Goal: Communication & Community: Answer question/provide support

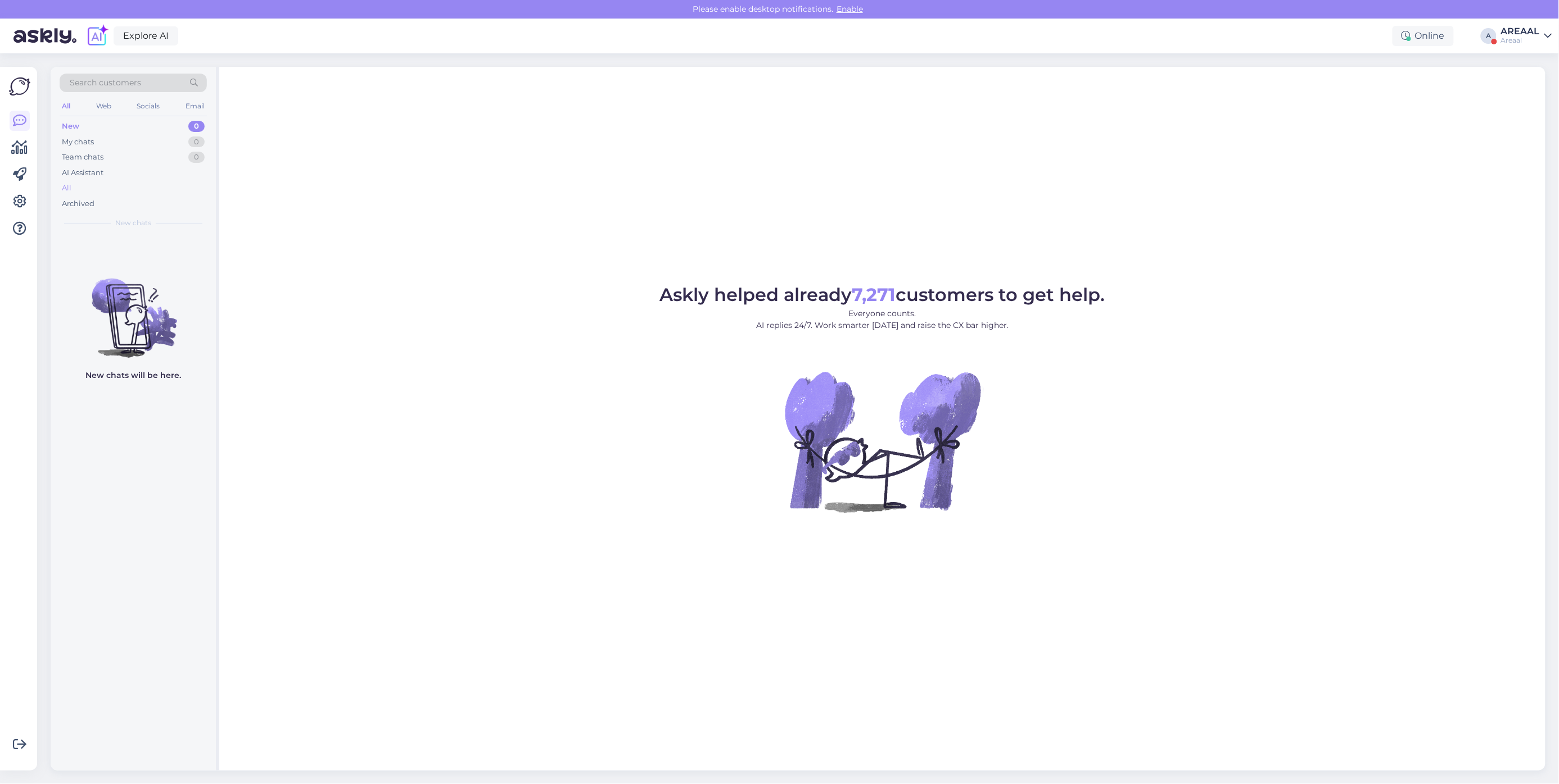
click at [121, 181] on div "All" at bounding box center [133, 188] width 147 height 16
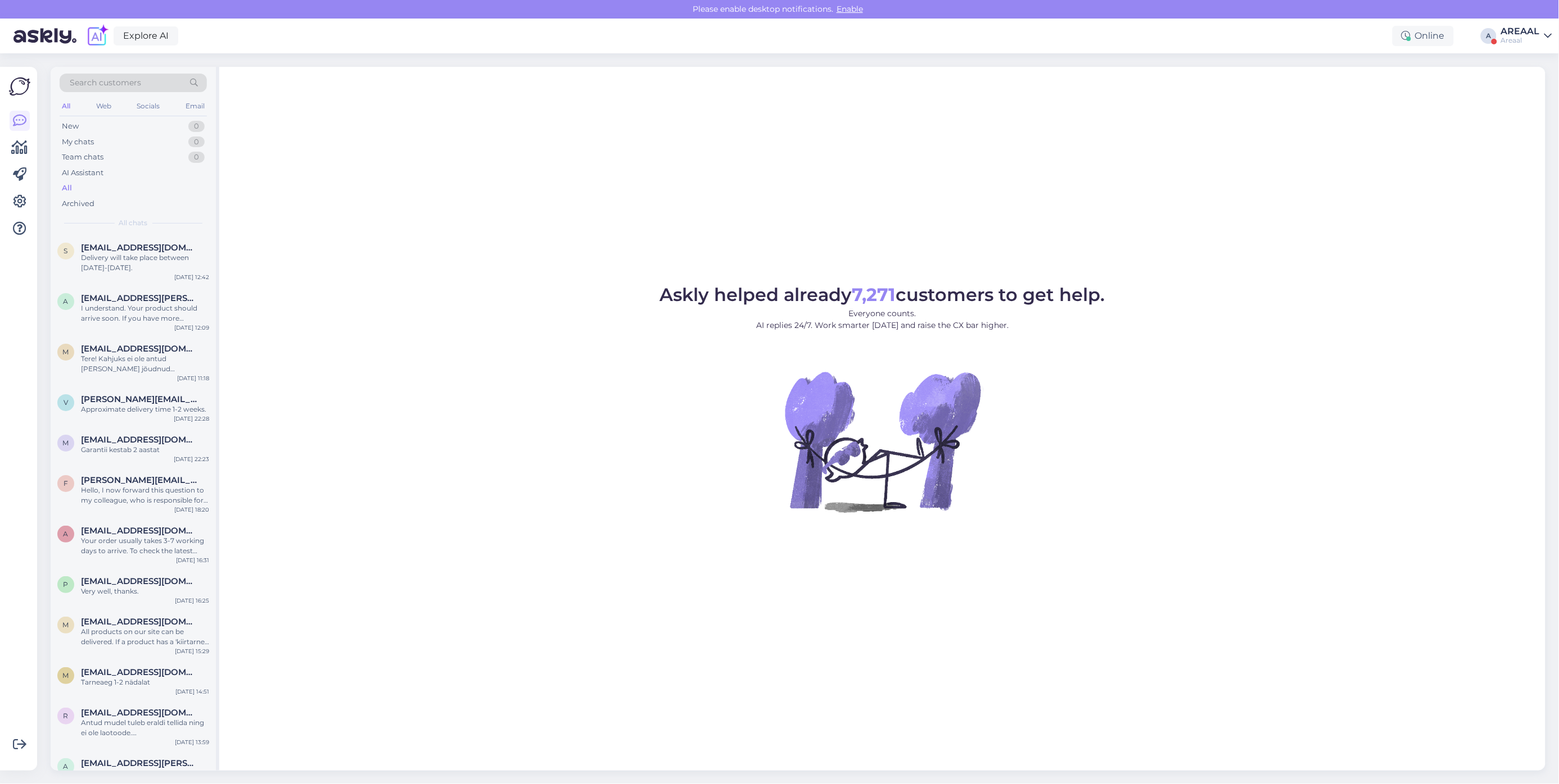
click at [1525, 34] on div "AREAAL" at bounding box center [1520, 31] width 39 height 9
click at [1532, 89] on button "Open" at bounding box center [1527, 87] width 31 height 18
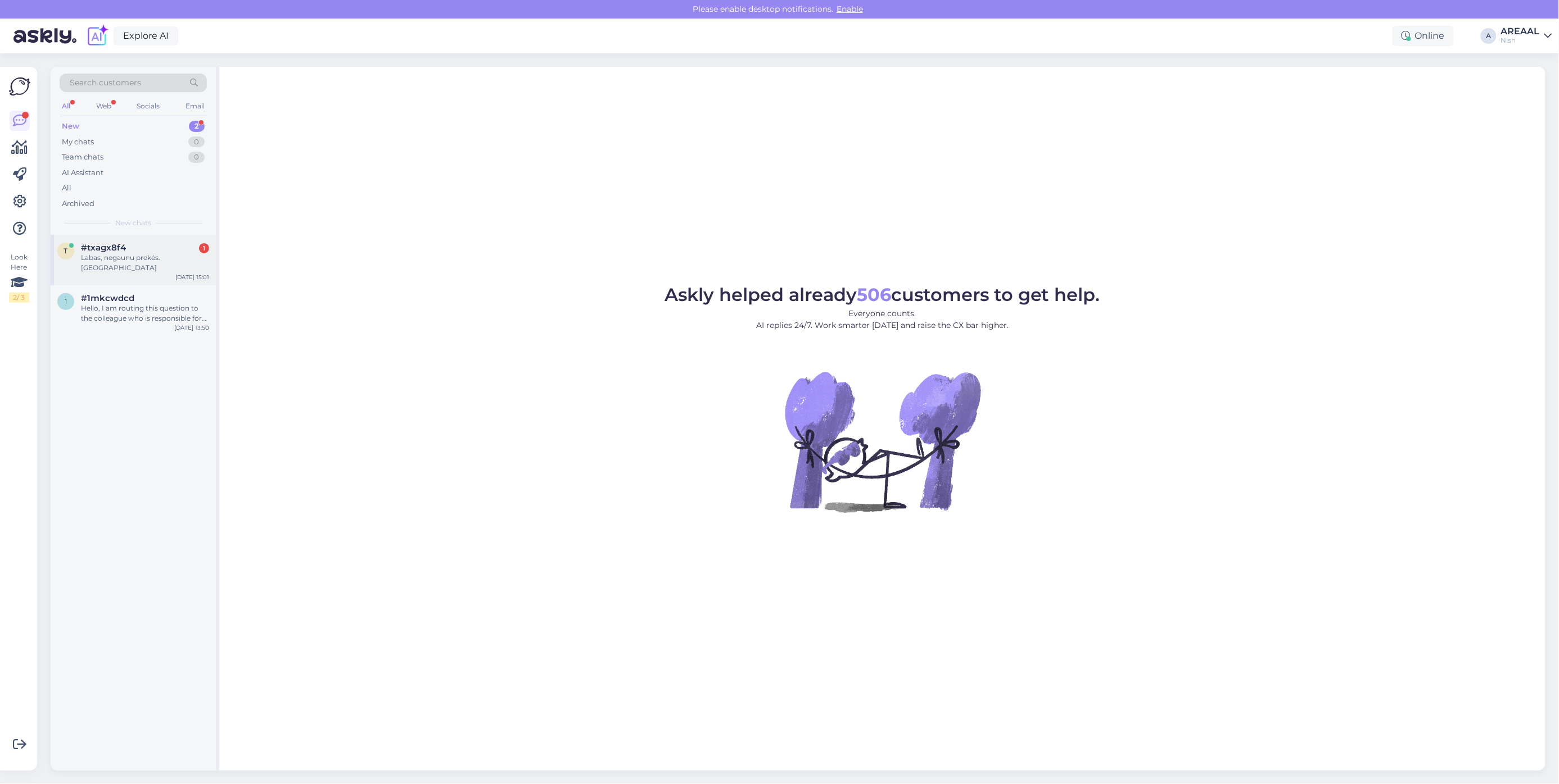
click at [177, 240] on div "t #txagx8f4 1 Labas, negaunu prekės. Filtrai Oct 10 15:01" at bounding box center [133, 261] width 165 height 51
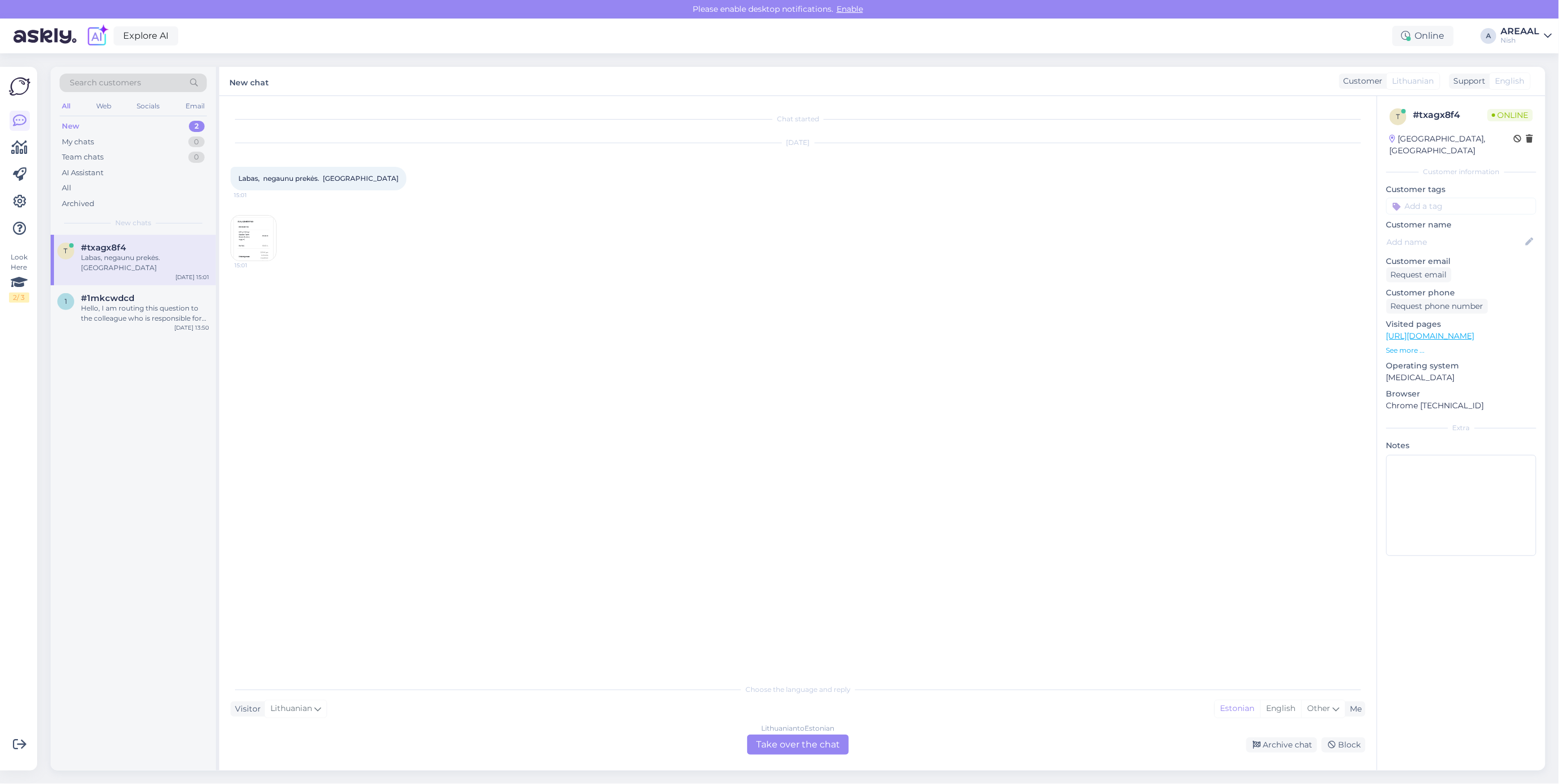
click at [790, 747] on div "Lithuanian to Estonian Take over the chat" at bounding box center [798, 745] width 102 height 21
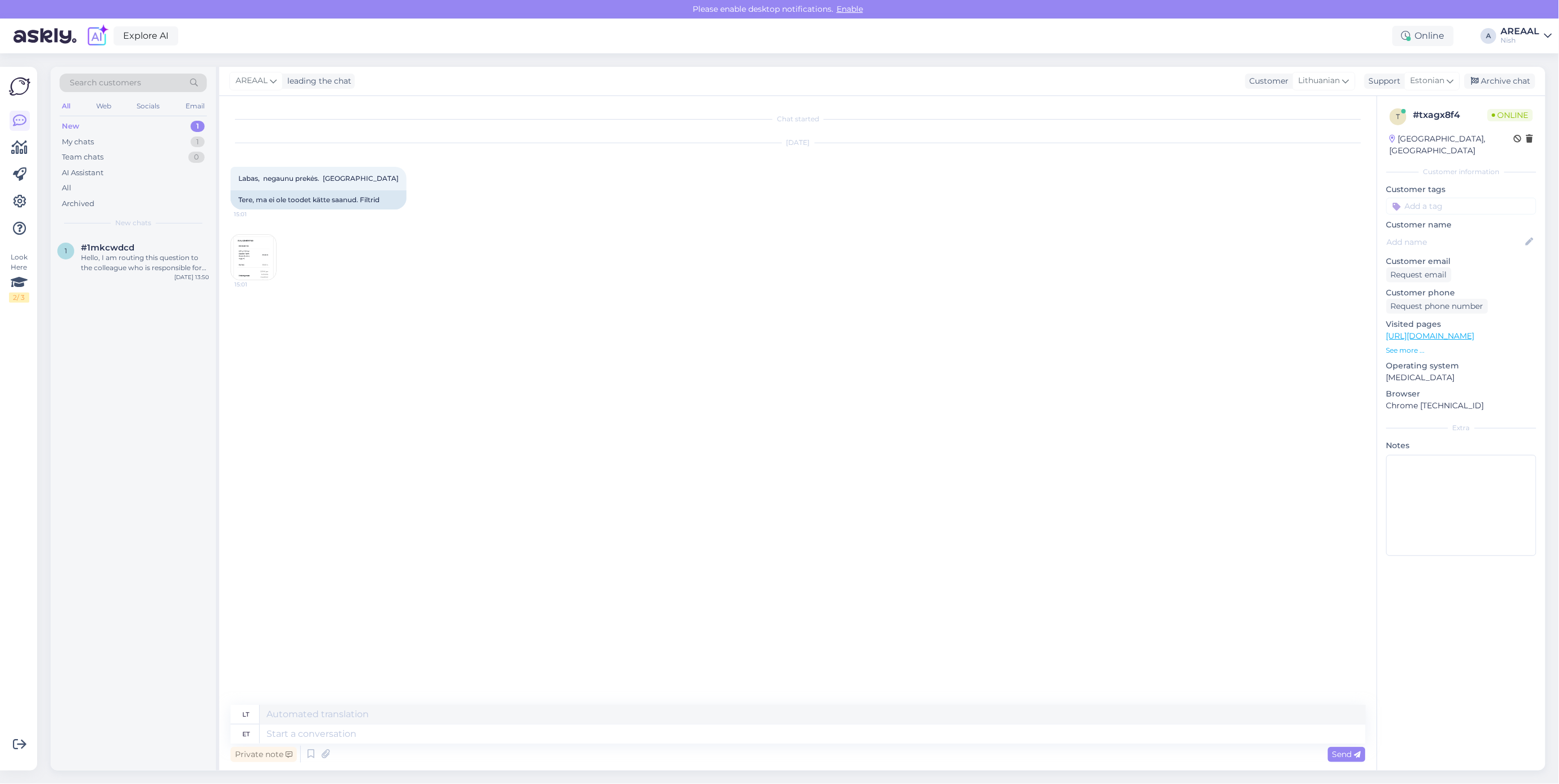
click at [262, 266] on img at bounding box center [253, 258] width 45 height 45
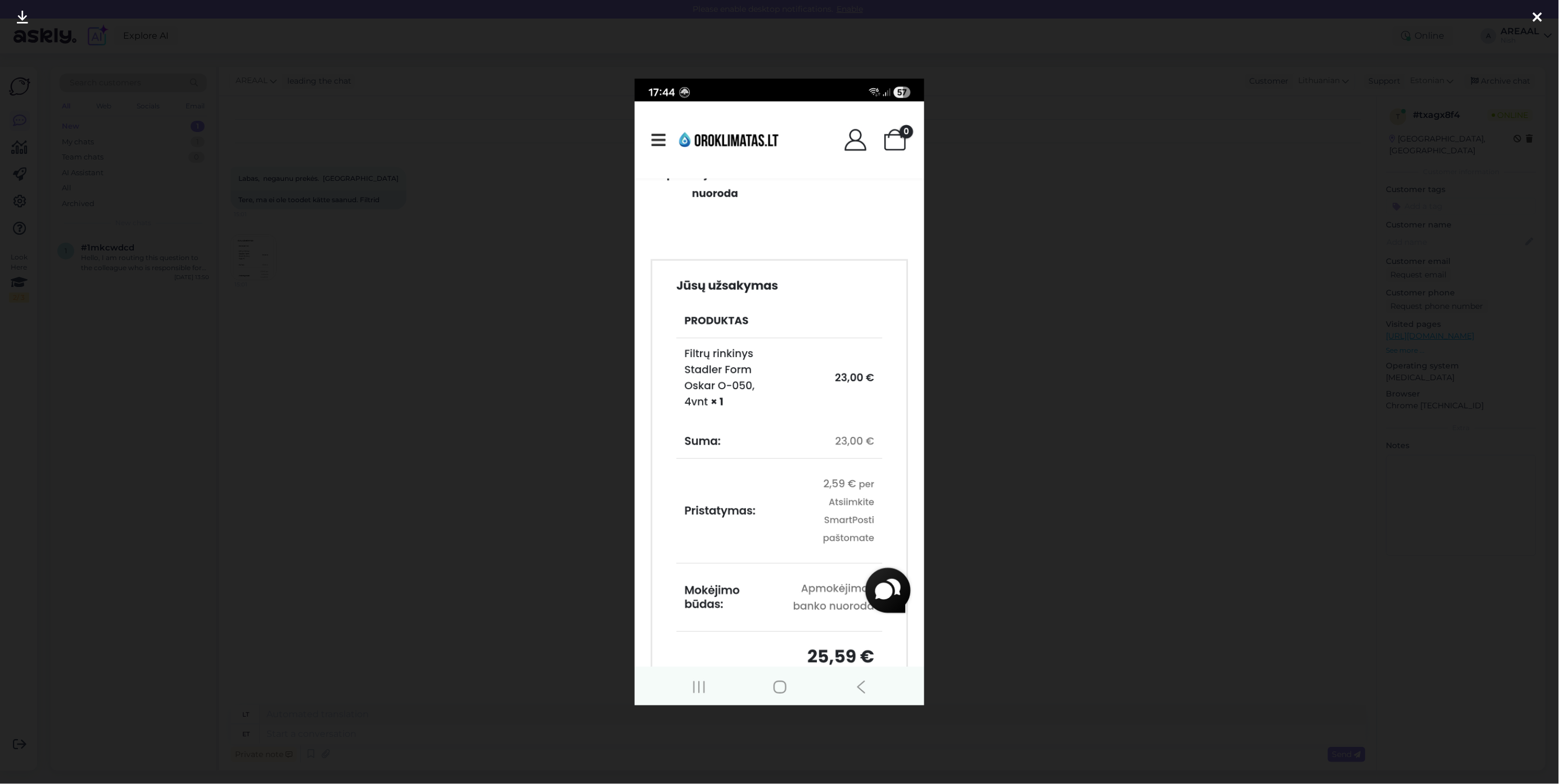
drag, startPoint x: 405, startPoint y: 315, endPoint x: 406, endPoint y: 307, distance: 8.1
click at [406, 315] on div at bounding box center [780, 392] width 1559 height 784
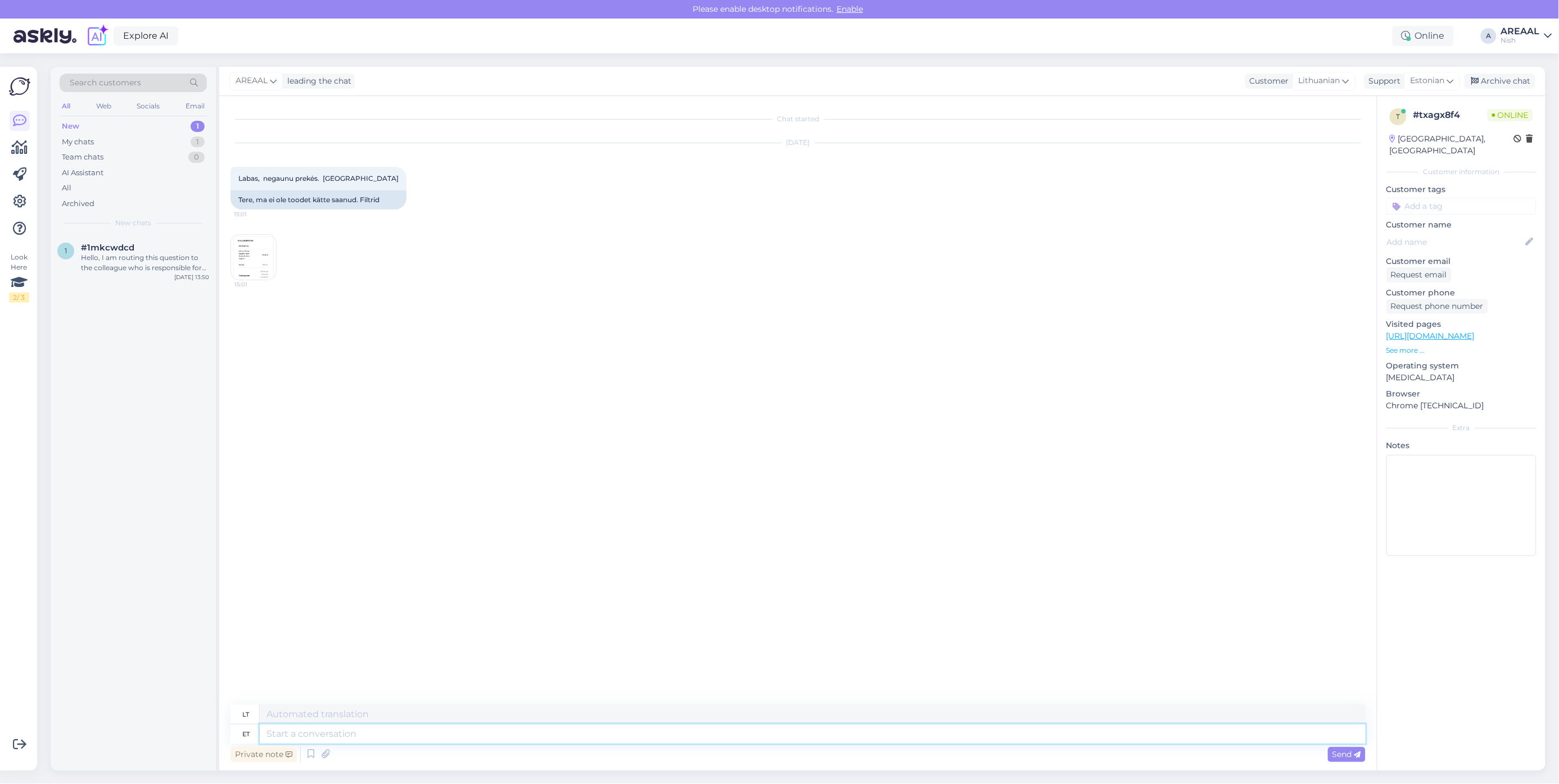
click at [800, 733] on textarea at bounding box center [813, 734] width 1106 height 20
type textarea "Mis on te"
type textarea "Kas"
type textarea "Mis on tell"
type textarea "Kas yra"
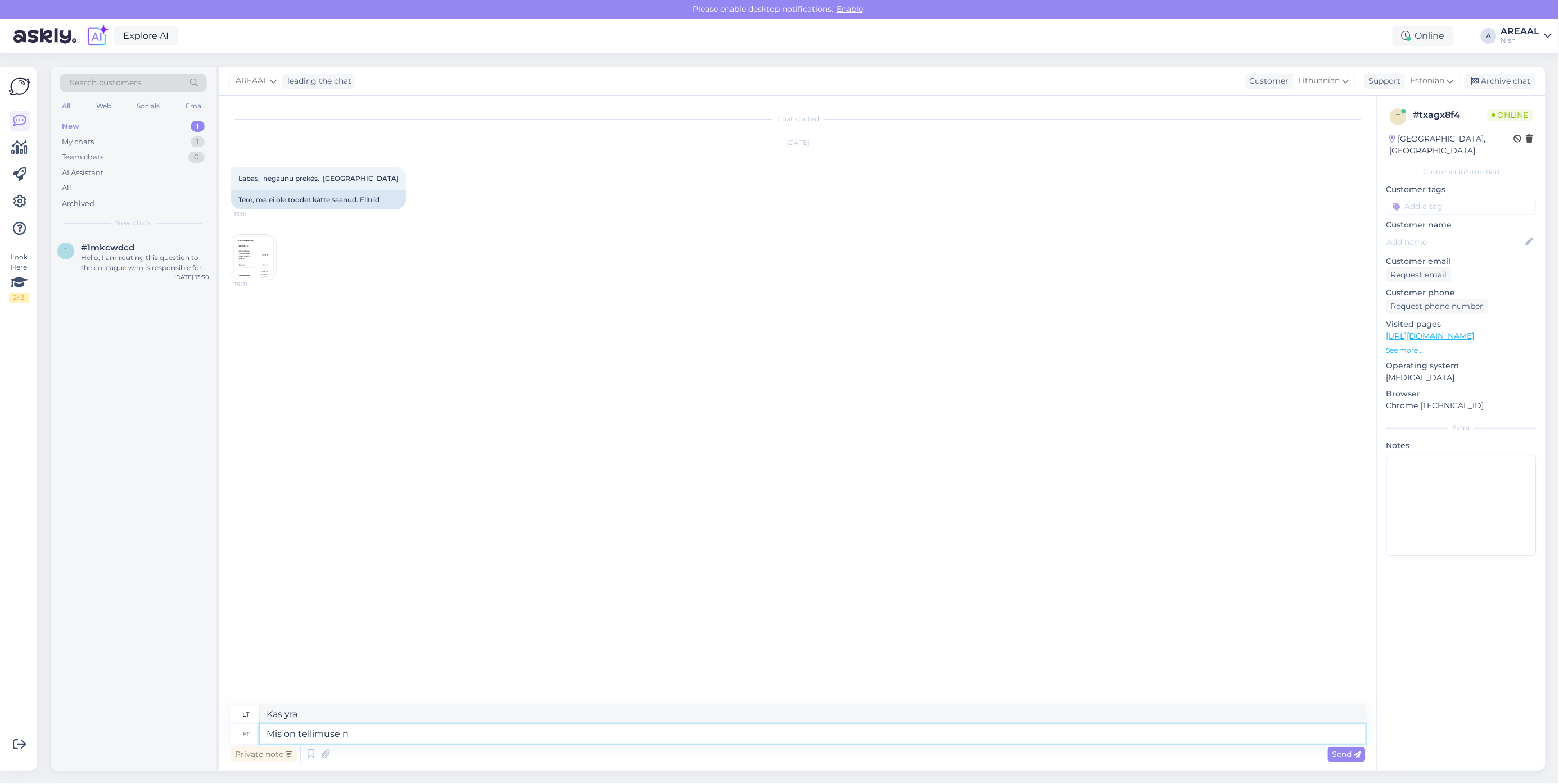
type textarea "Mis on tellimuse nu"
type textarea "Kokia tvarka?"
type textarea "Mis on tellimuse number?"
type textarea "Koks užsakymo numeris?"
click at [251, 277] on img at bounding box center [253, 258] width 45 height 45
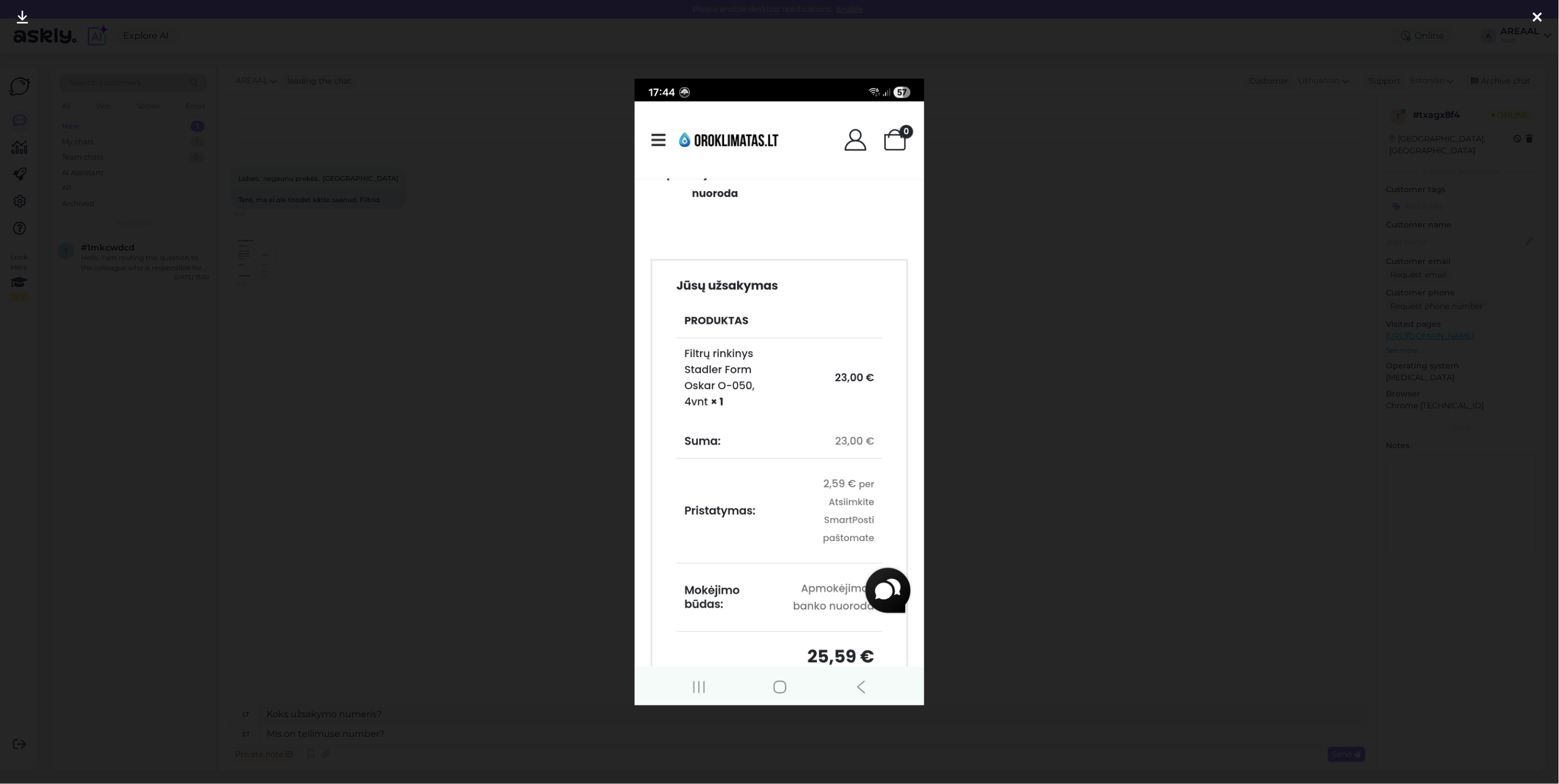
click at [256, 311] on div at bounding box center [780, 392] width 1559 height 784
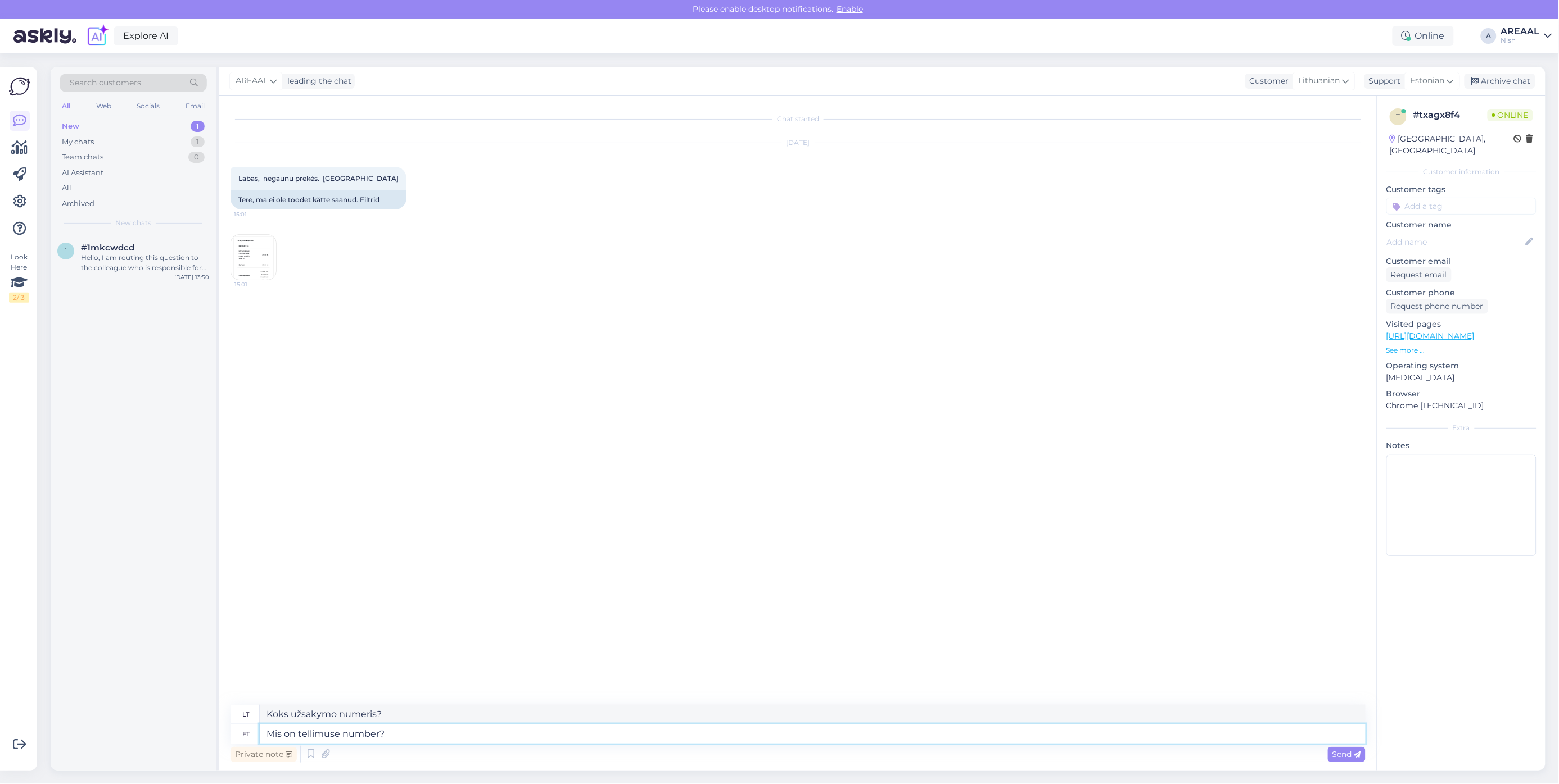
click at [448, 733] on textarea "Mis on tellimuse number?" at bounding box center [813, 734] width 1106 height 20
type textarea "Mis on tellimuse number?"
click at [1500, 77] on div "Archive chat" at bounding box center [1499, 81] width 71 height 16
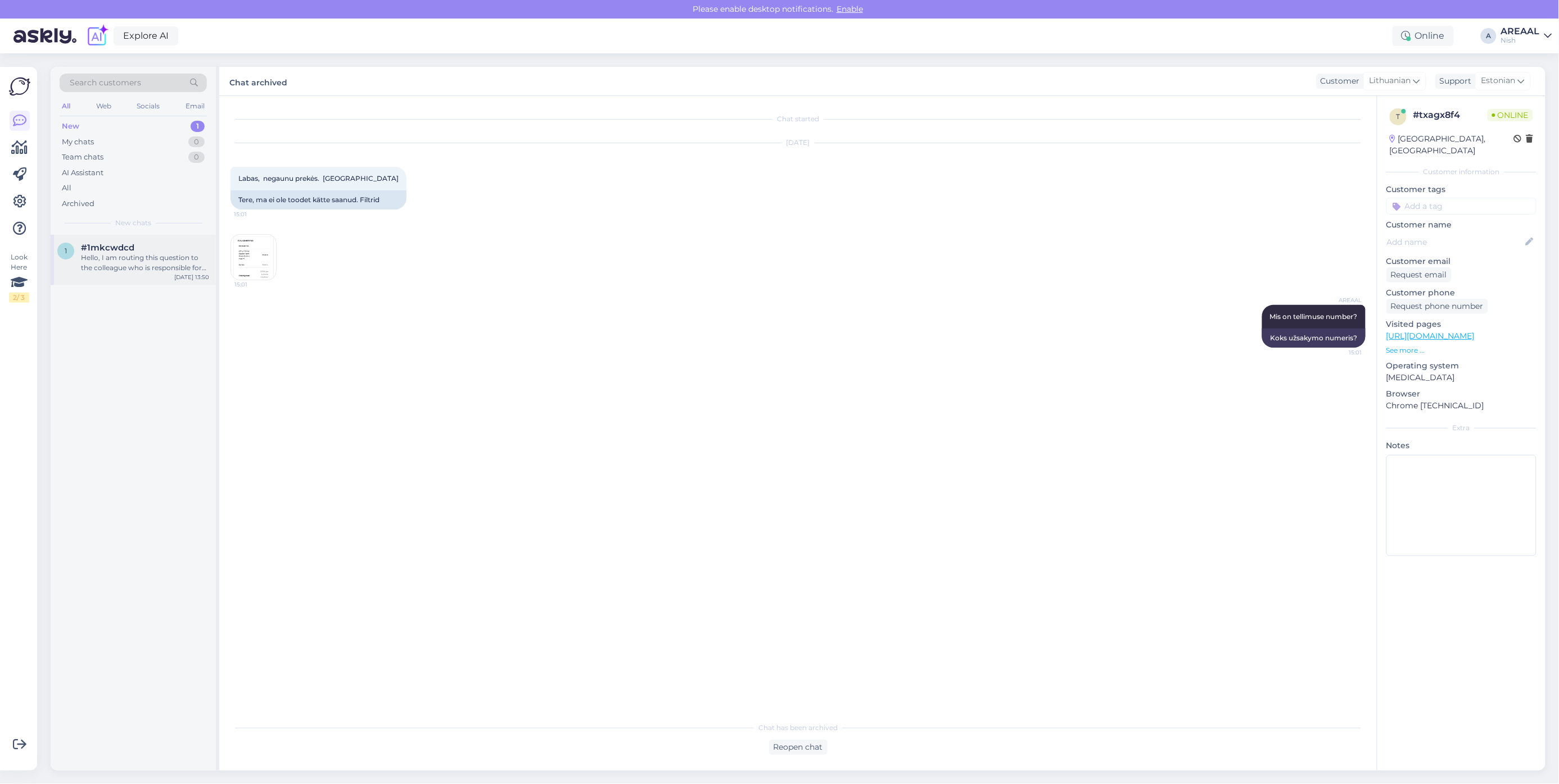
click at [71, 269] on div "1 #1mkcwdcd Hello, I am routing this question to the colleague who is responsib…" at bounding box center [133, 258] width 151 height 30
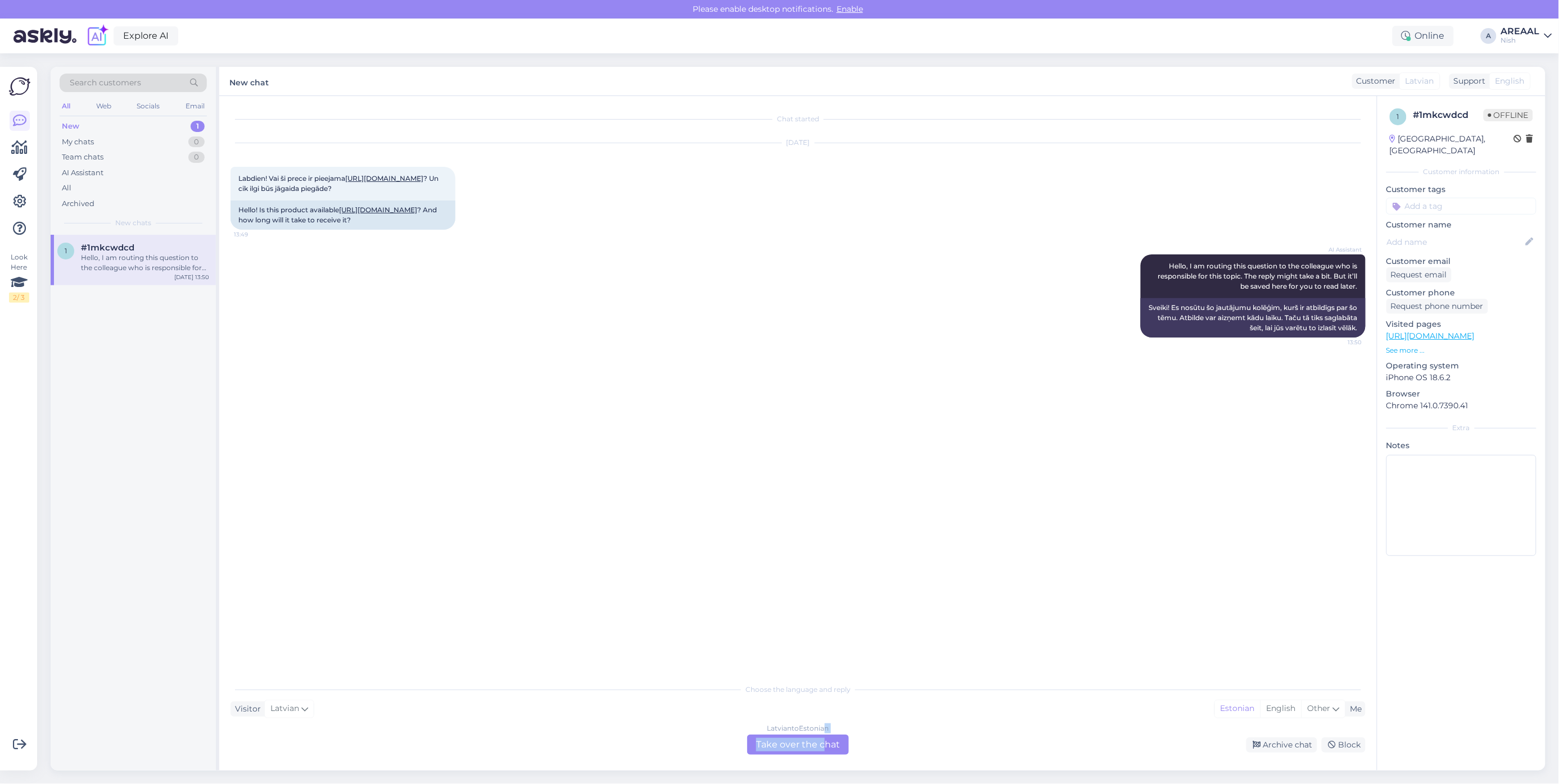
click at [822, 738] on div "Latvian to Estonian Take over the chat" at bounding box center [798, 745] width 102 height 21
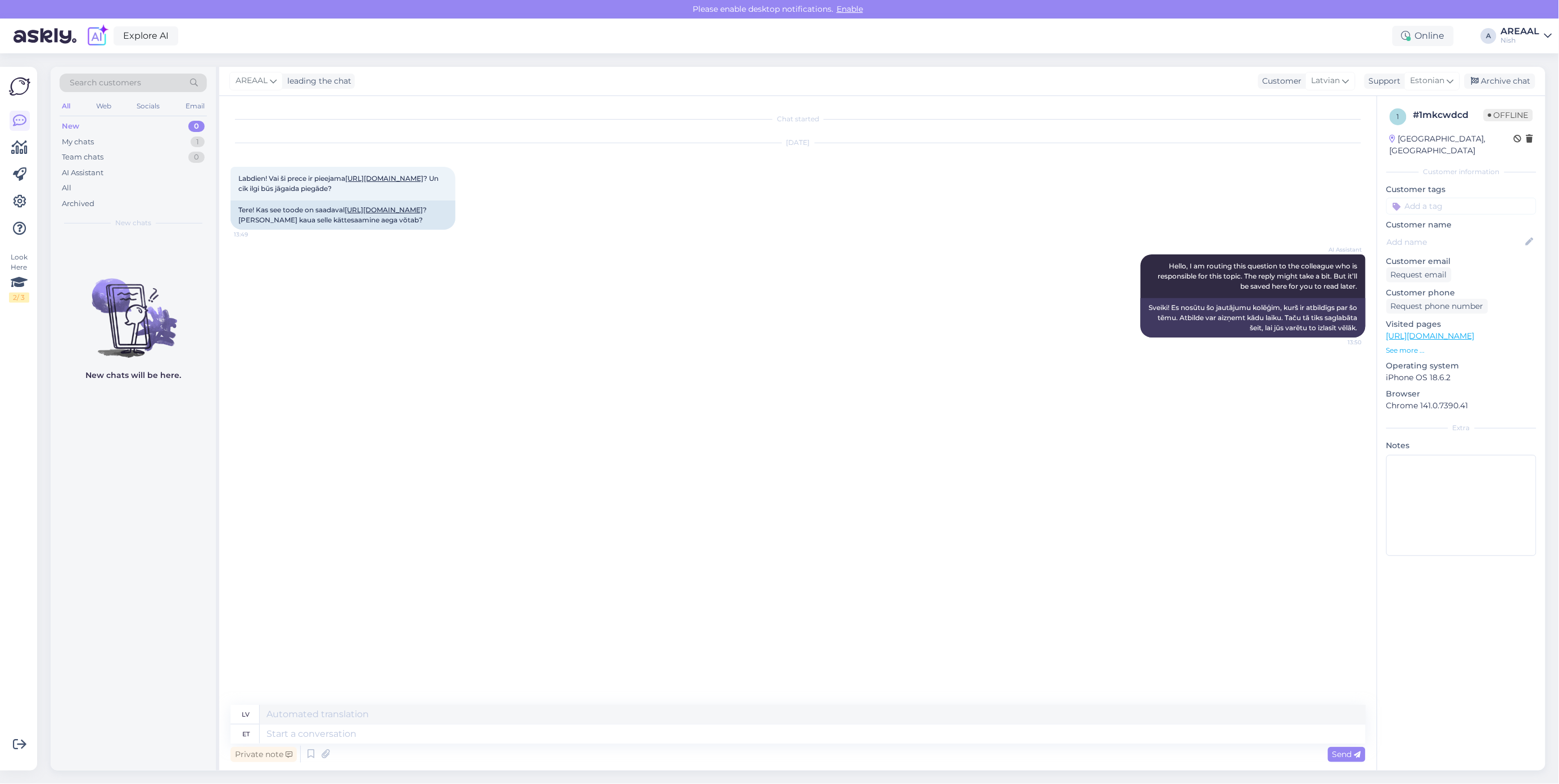
click at [824, 738] on textarea at bounding box center [813, 734] width 1106 height 20
type textarea "Approximate delive"
type textarea "Aptuvens"
type textarea "Approximate delivery tim"
type textarea "Aptuvenais piegādes laiks"
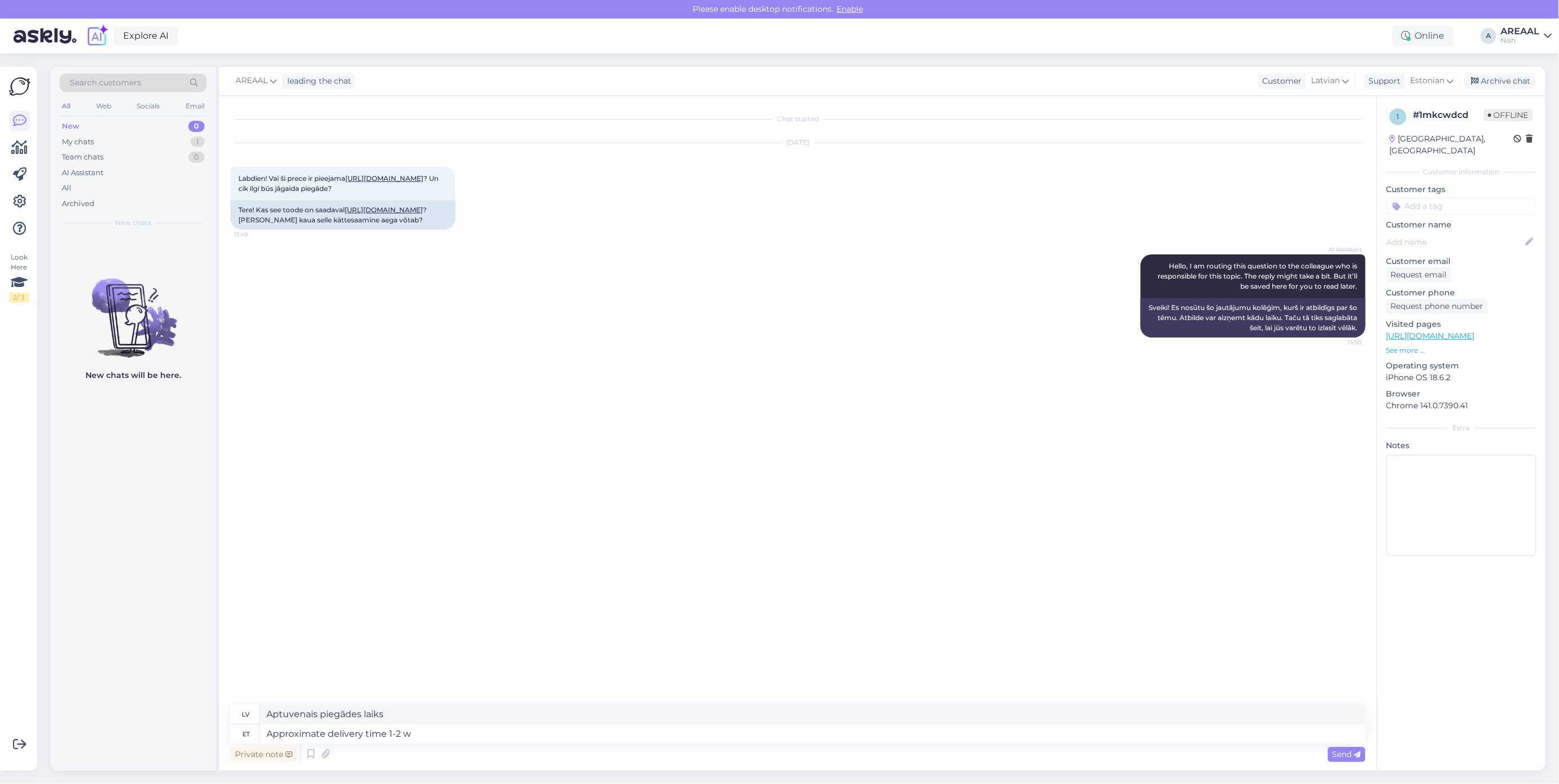
type textarea "Approximate delivery time 1-2 we"
type textarea "Aptuvenais piegādes laiks 1–2"
type textarea "Approximate delivery time 1-2 weeks."
type textarea "Aptuvenais piegādes laiks 1-2 nedēļas."
click at [1533, 76] on div "Archive chat" at bounding box center [1499, 81] width 71 height 16
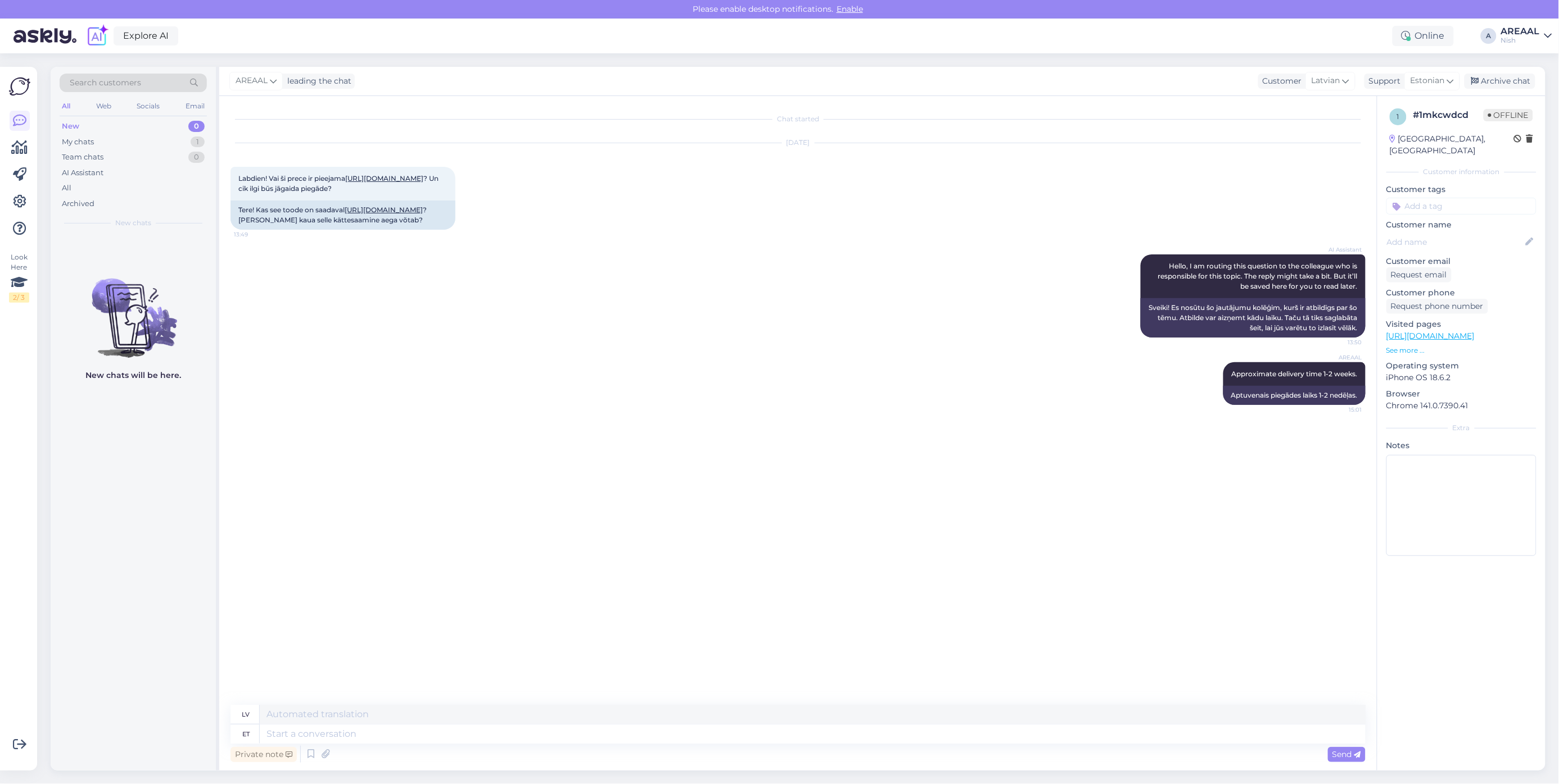
click at [1530, 21] on div "Explore AI Online A AREAAL Nish" at bounding box center [780, 36] width 1559 height 35
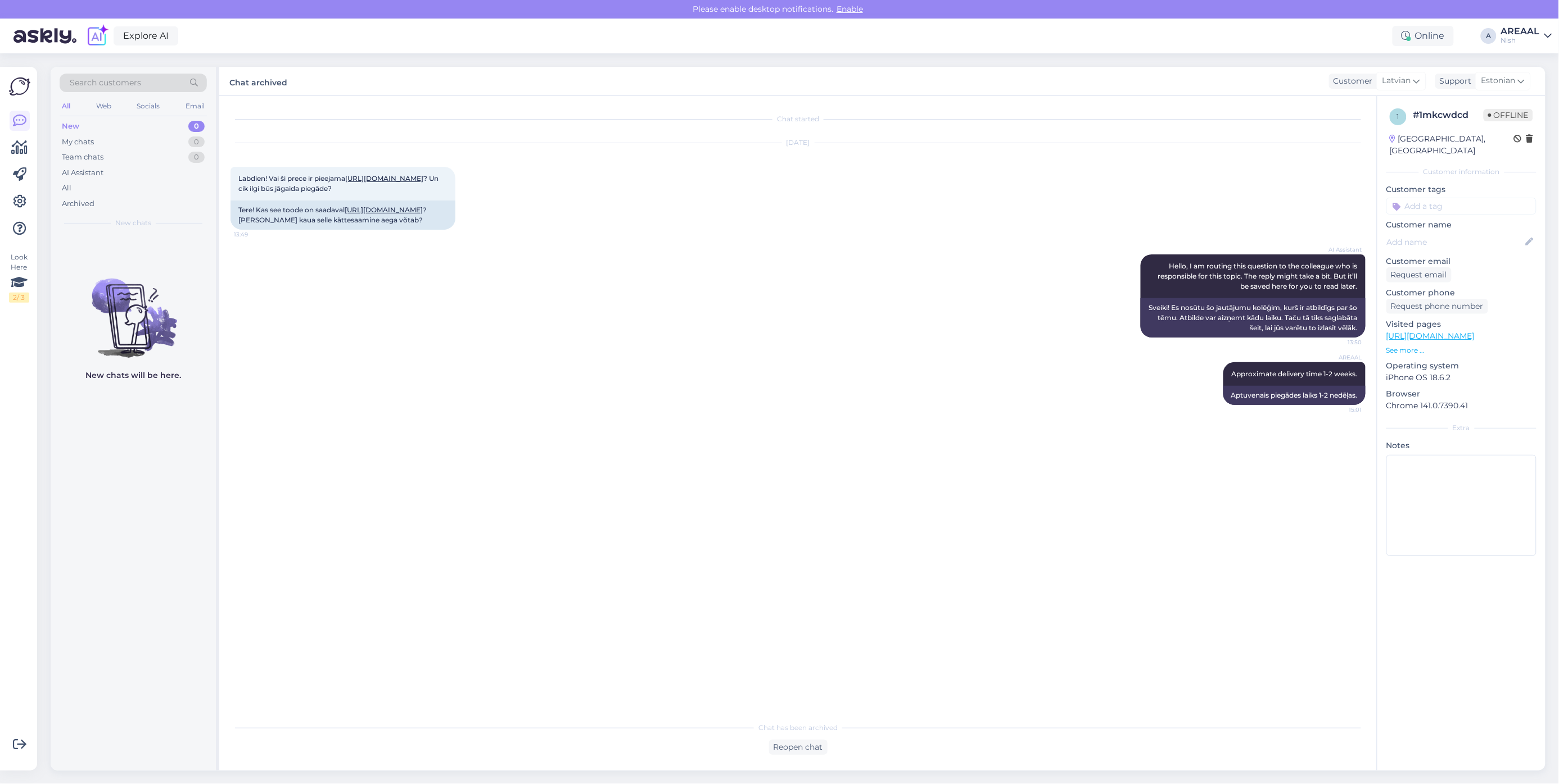
click at [1533, 48] on div "Explore AI Online A AREAAL Nish" at bounding box center [780, 36] width 1559 height 35
click at [1531, 27] on div "AREAAL" at bounding box center [1520, 31] width 39 height 9
click at [1538, 69] on button "Open" at bounding box center [1527, 62] width 31 height 18
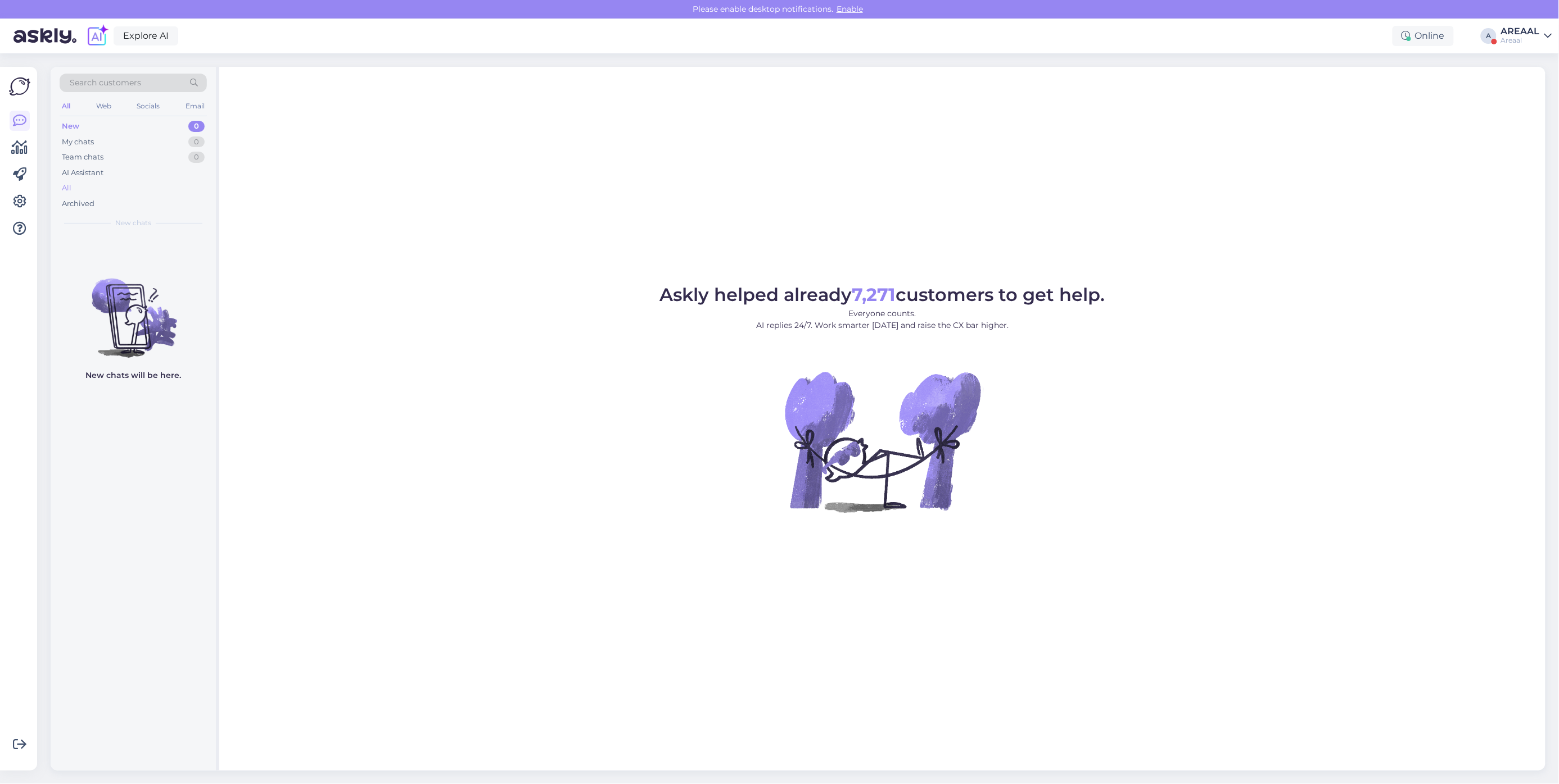
click at [158, 184] on div "All" at bounding box center [133, 188] width 147 height 16
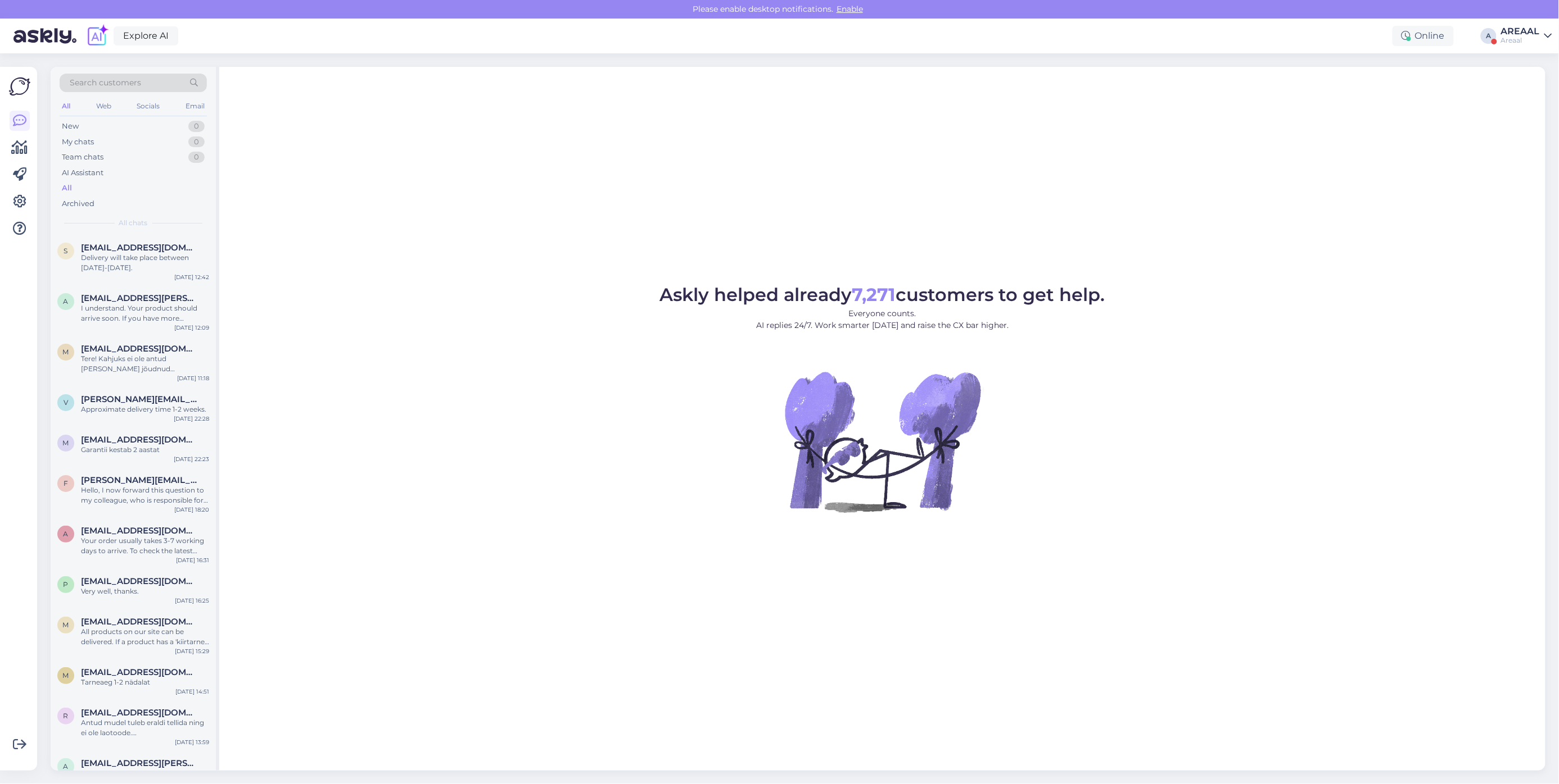
click at [1496, 37] on div "Explore AI Online A AREAAL Areaal" at bounding box center [780, 36] width 1559 height 35
click at [1527, 40] on div "Areaal" at bounding box center [1520, 40] width 39 height 9
click at [1523, 87] on button "Open" at bounding box center [1527, 87] width 31 height 18
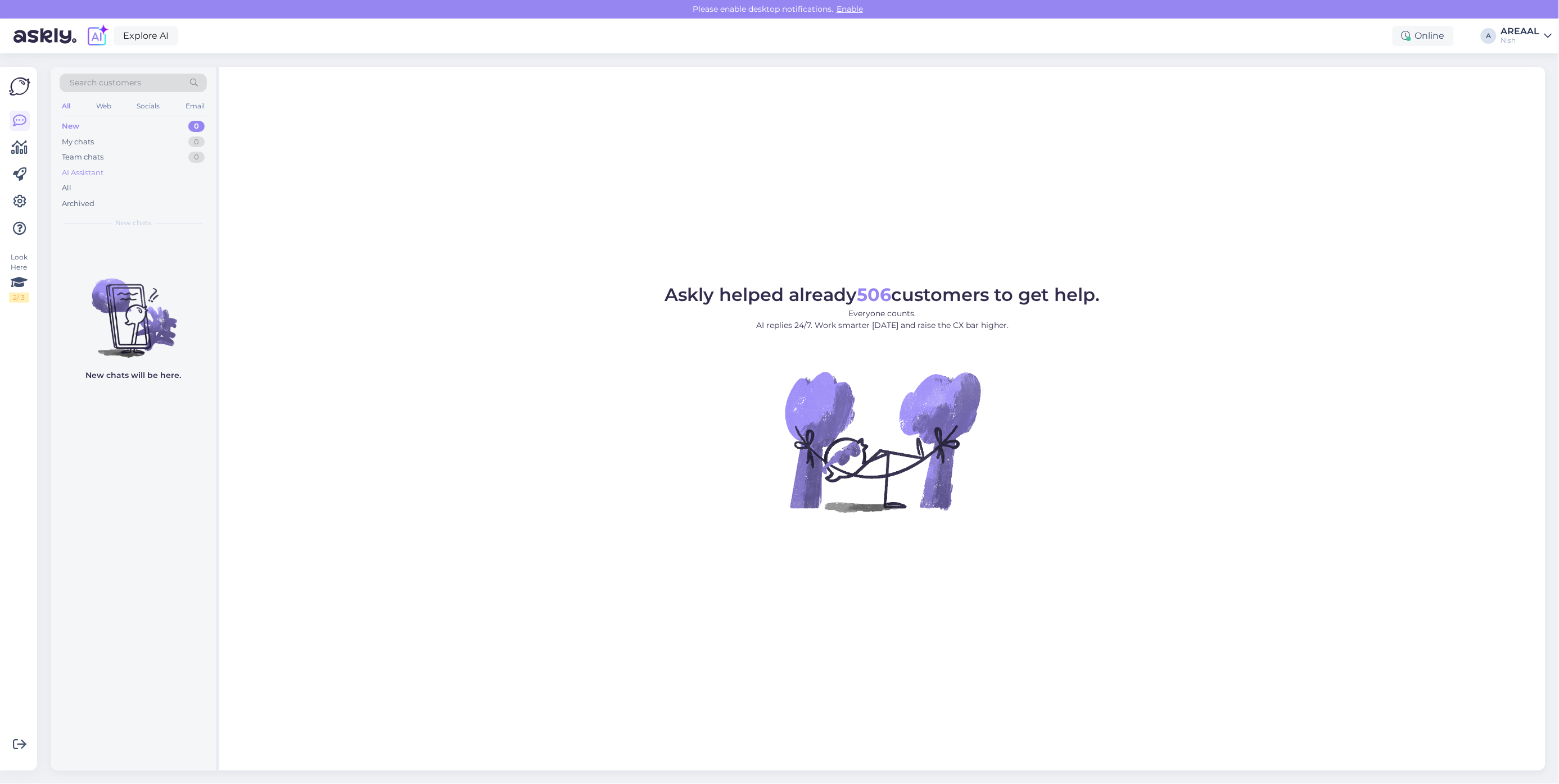
click at [138, 169] on div "AI Assistant" at bounding box center [133, 173] width 147 height 16
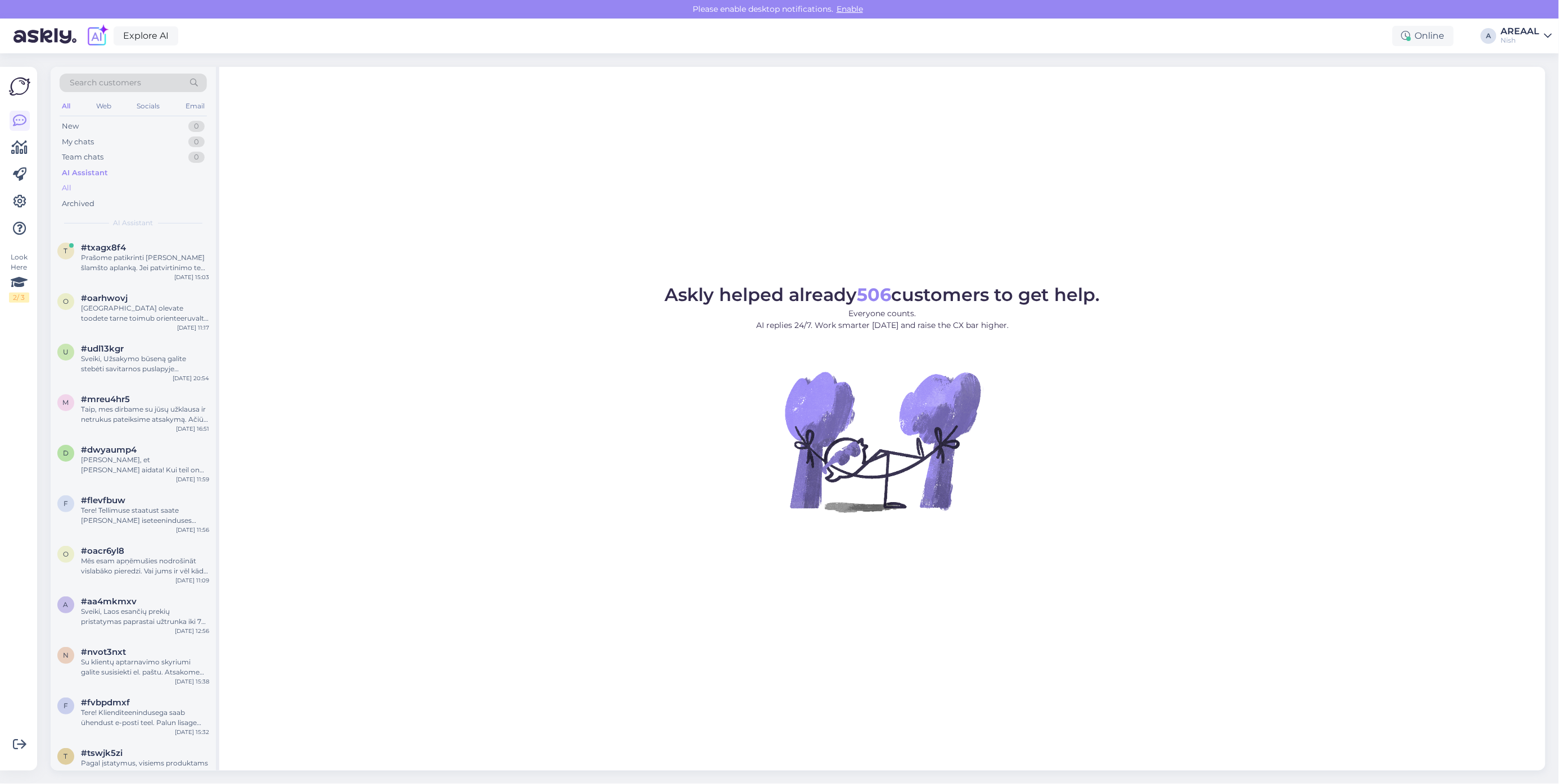
click at [132, 184] on div "All" at bounding box center [133, 188] width 147 height 16
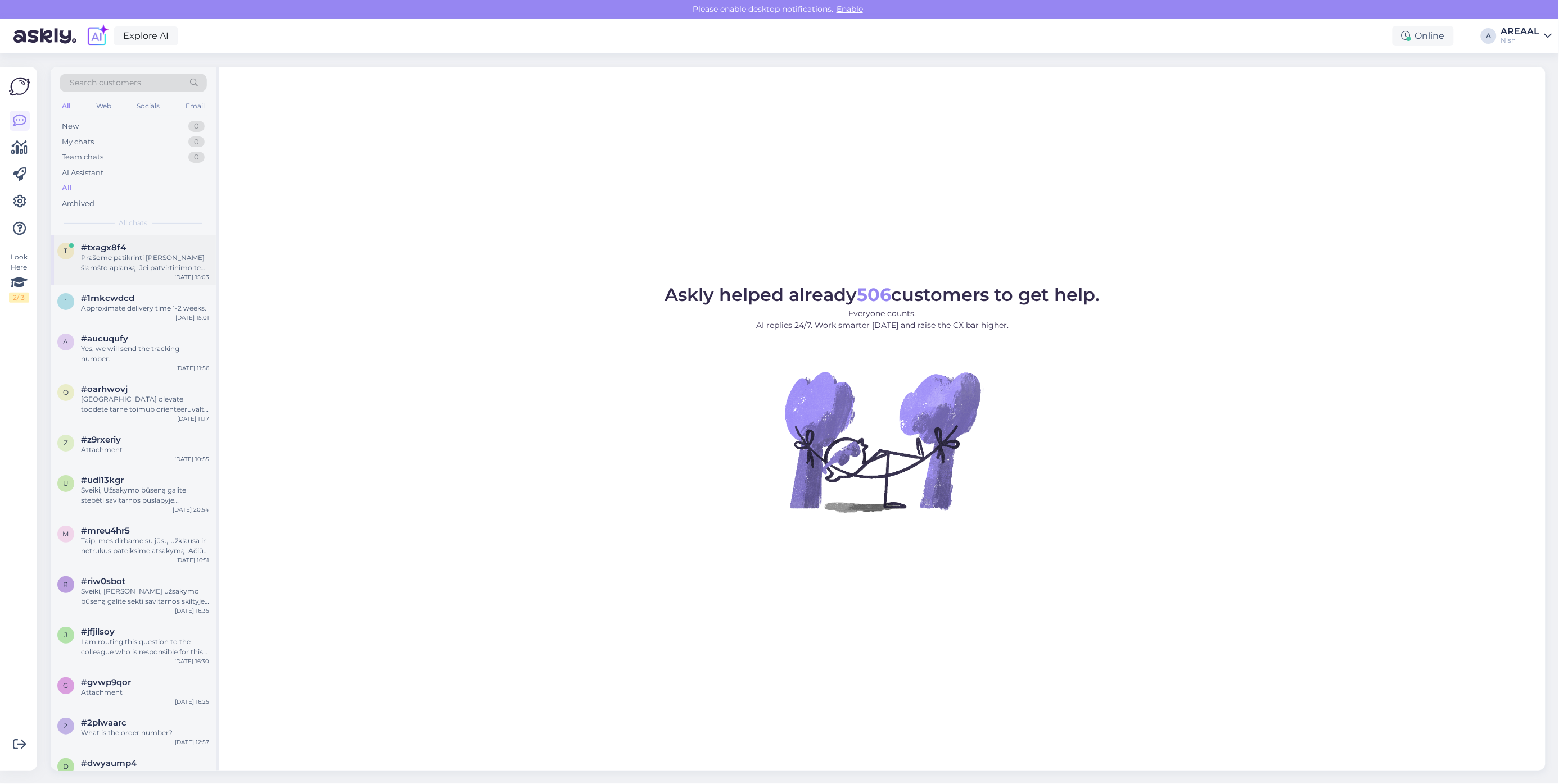
click at [128, 260] on div "Prašome patikrinti savo šlamšto aplanką. Jei patvirtinimo ten nėra, susisiekite…" at bounding box center [145, 263] width 128 height 21
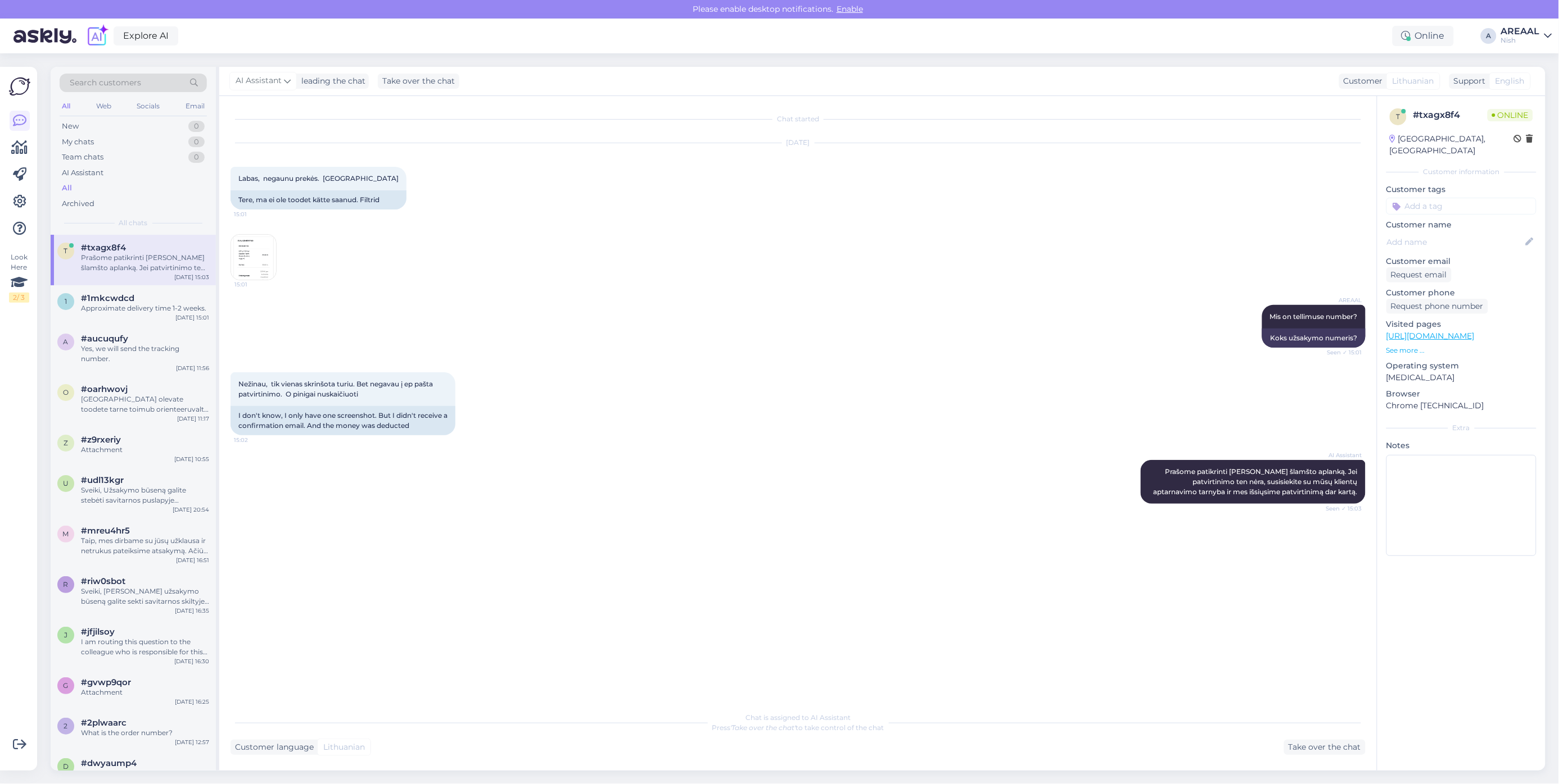
click at [255, 282] on span "15:01" at bounding box center [255, 284] width 42 height 9
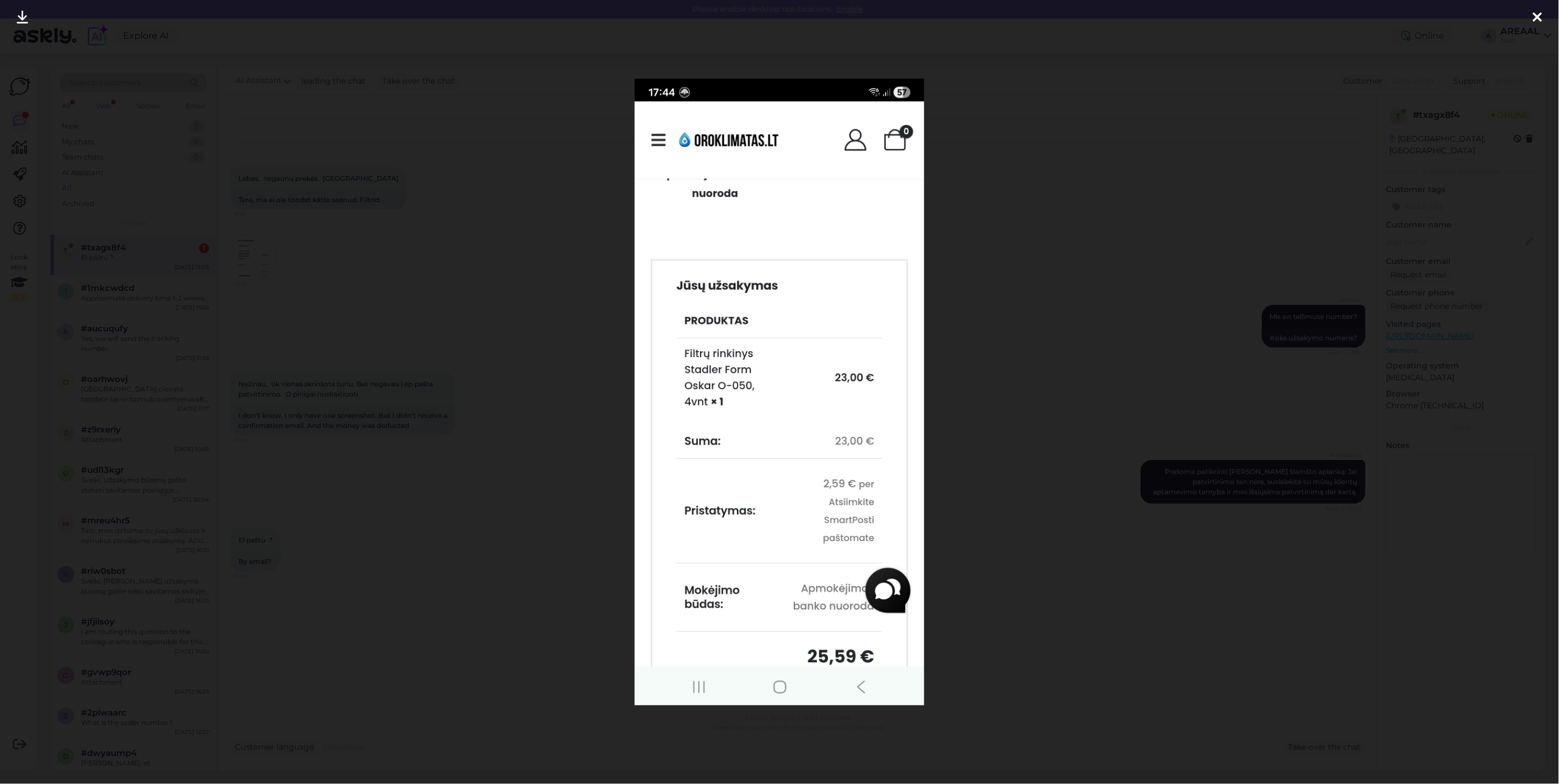
click at [471, 305] on div at bounding box center [780, 392] width 1559 height 784
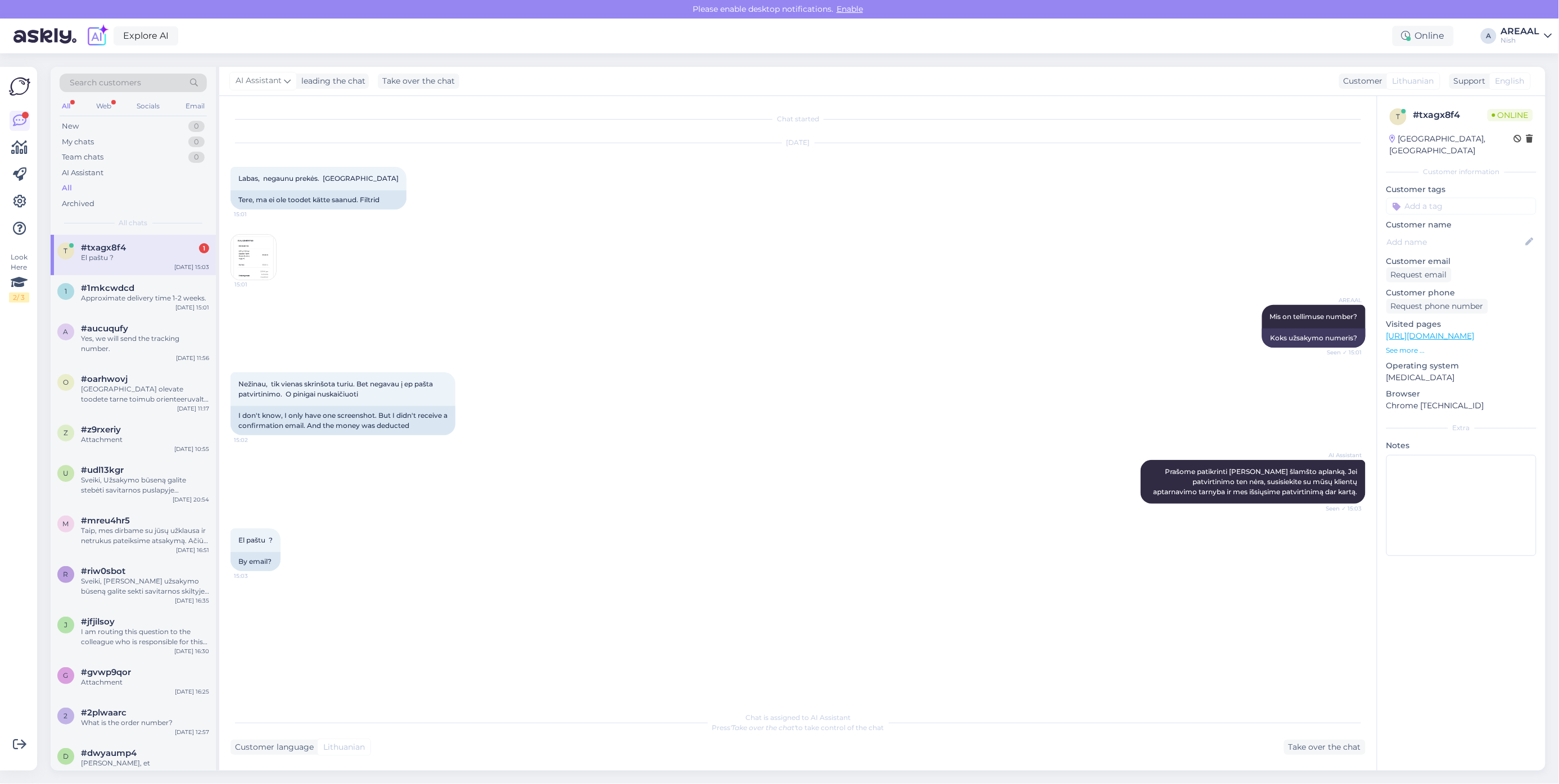
drag, startPoint x: 1512, startPoint y: 92, endPoint x: 1510, endPoint y: 83, distance: 9.2
click at [1512, 91] on div "AI Assistant leading the chat Take over the chat Customer Lithuanian Support En…" at bounding box center [881, 81] width 1326 height 29
click at [1516, 32] on div "AREAAL" at bounding box center [1520, 31] width 39 height 9
click at [1524, 62] on button "Open" at bounding box center [1527, 62] width 31 height 18
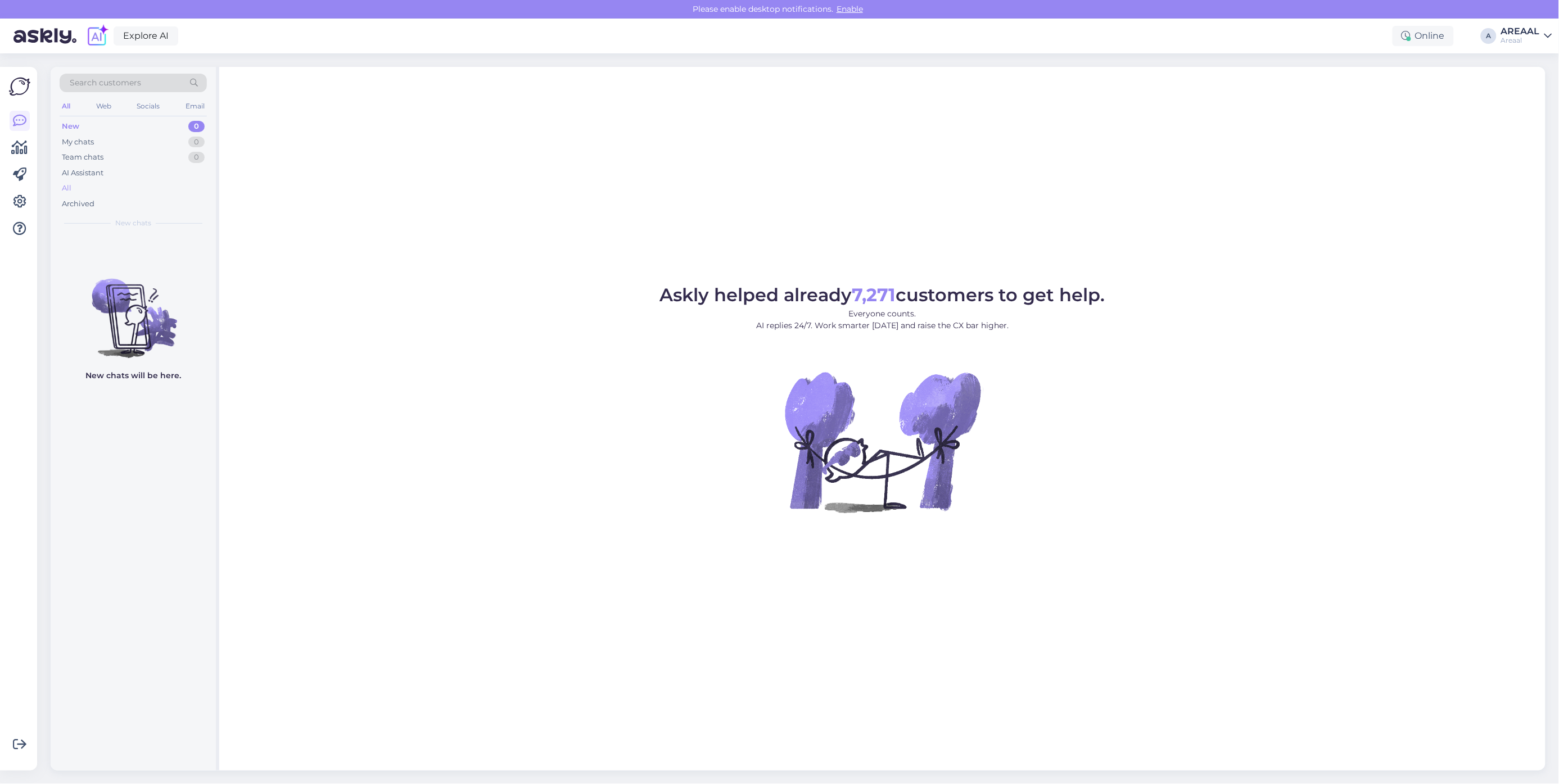
click at [159, 189] on div "All" at bounding box center [133, 188] width 147 height 16
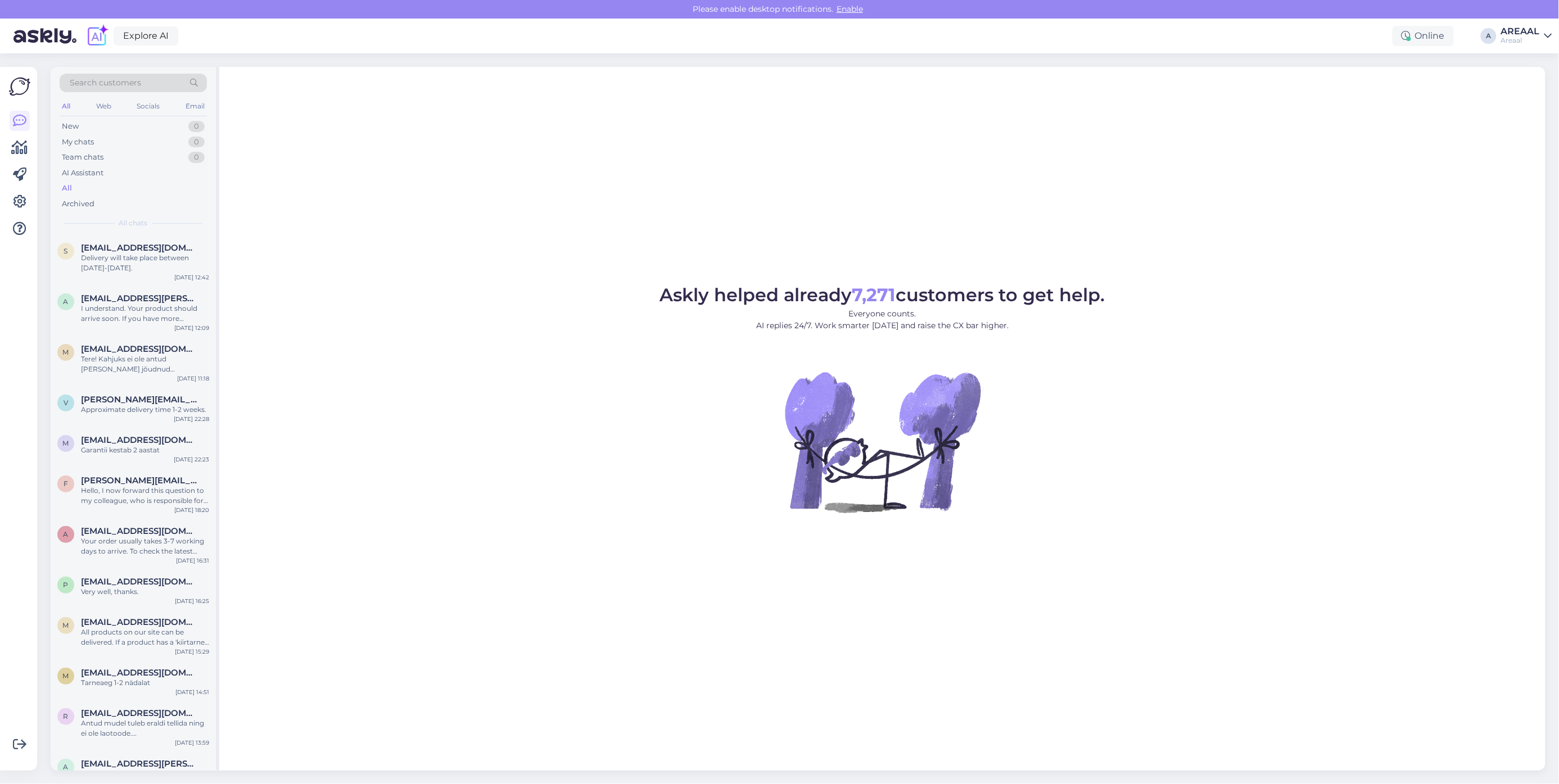
click at [344, 302] on figure "Askly helped already 7,271 customers to get help. Everyone counts. AI replies 2…" at bounding box center [882, 414] width 1306 height 257
click at [1499, 35] on div "Explore AI Online A AREAAL Areaal" at bounding box center [780, 36] width 1559 height 35
click at [1523, 88] on div "Askly helped already 7,271 customers to get help. Everyone counts. AI replies 2…" at bounding box center [881, 418] width 1326 height 703
click at [1534, 27] on div "AREAAL" at bounding box center [1520, 31] width 39 height 9
click at [1531, 85] on button "Open" at bounding box center [1527, 87] width 31 height 18
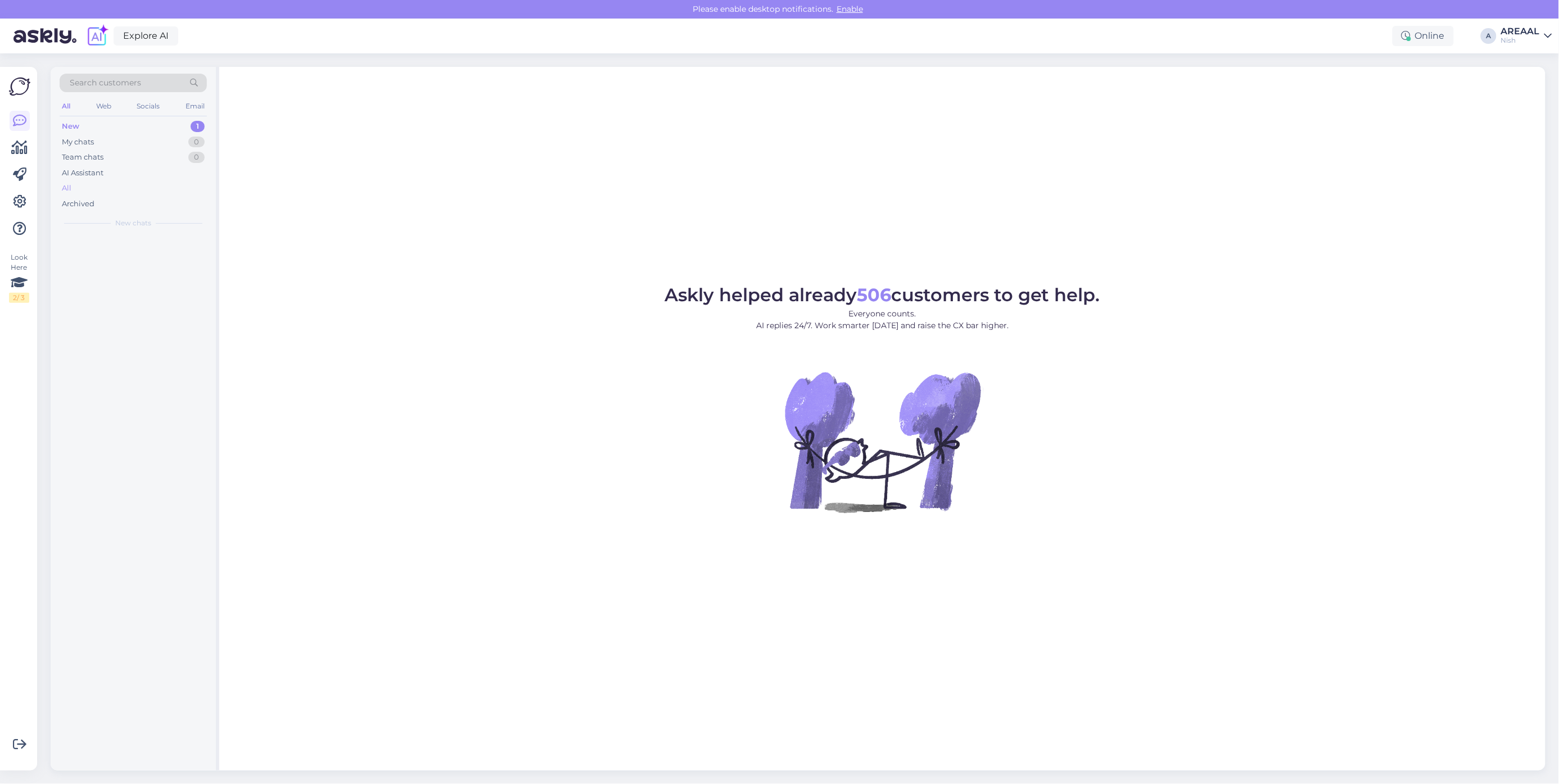
click at [75, 184] on div "All" at bounding box center [133, 188] width 147 height 16
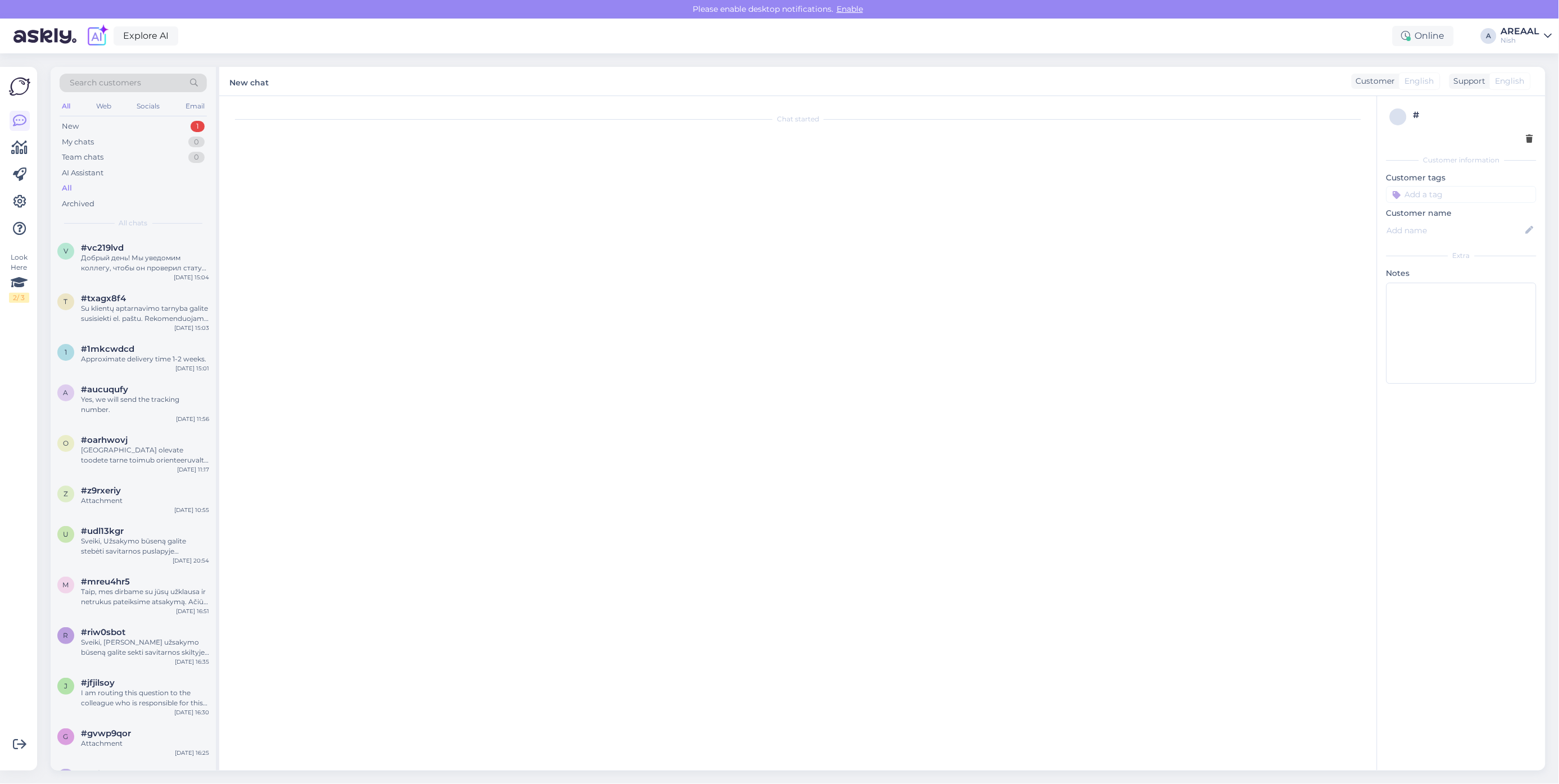
scroll to position [1686, 0]
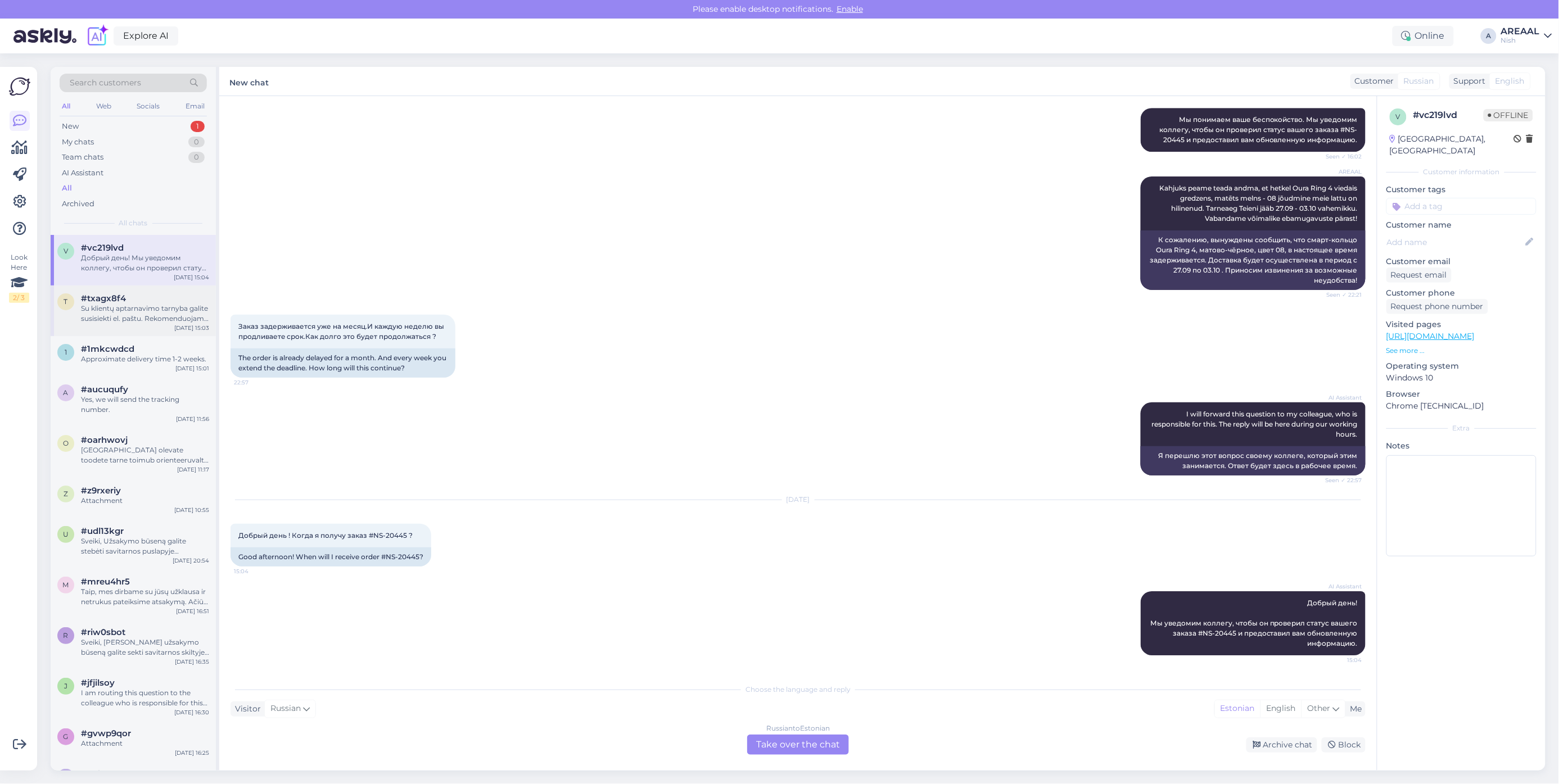
click at [167, 300] on div "#txagx8f4" at bounding box center [145, 298] width 128 height 10
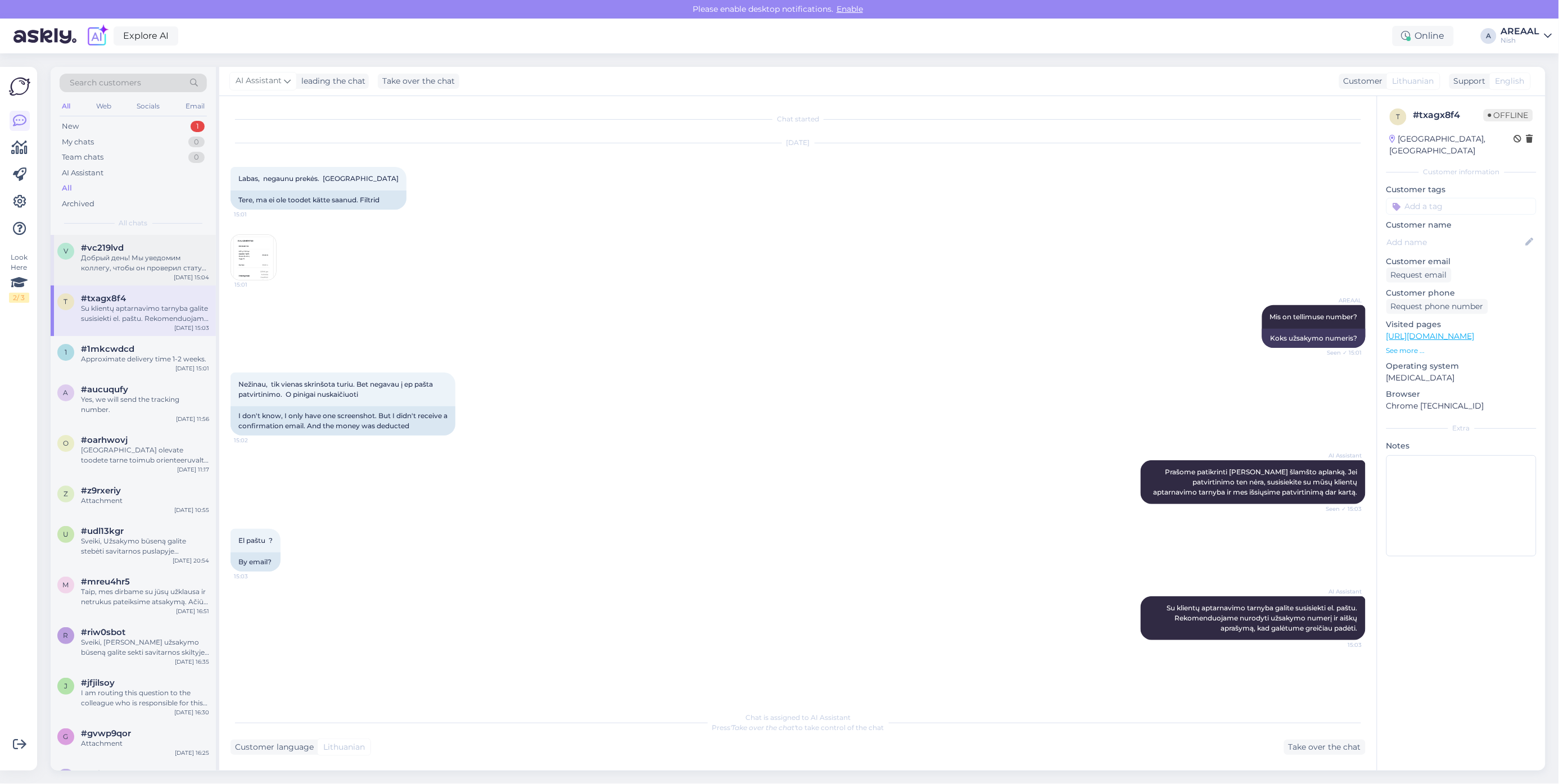
click at [172, 256] on div "Добрый день! Мы уведомим коллегу, чтобы он проверил статус вашего заказа #NS-20…" at bounding box center [145, 263] width 128 height 21
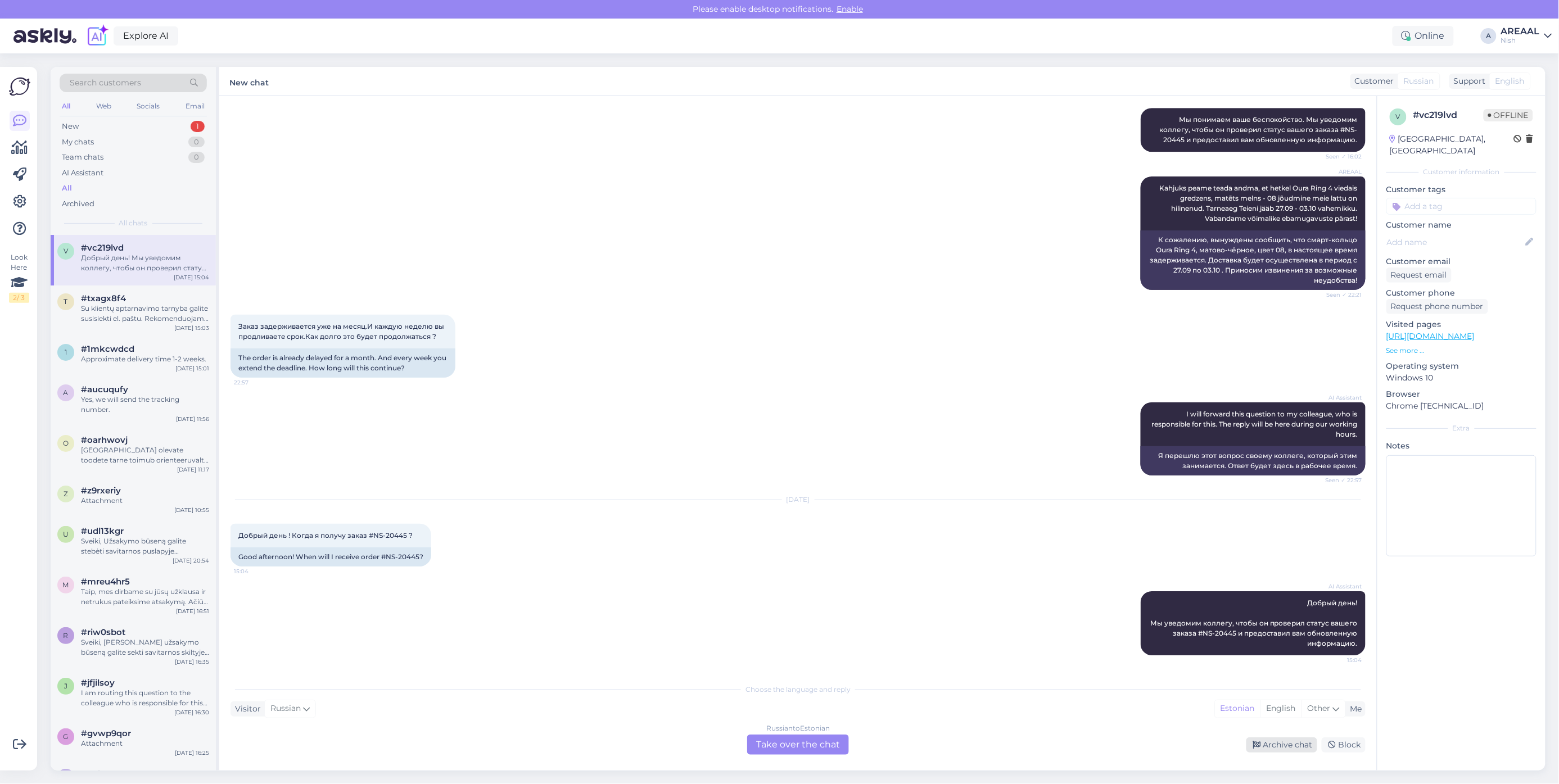
click at [1277, 748] on div "Archive chat" at bounding box center [1282, 745] width 71 height 16
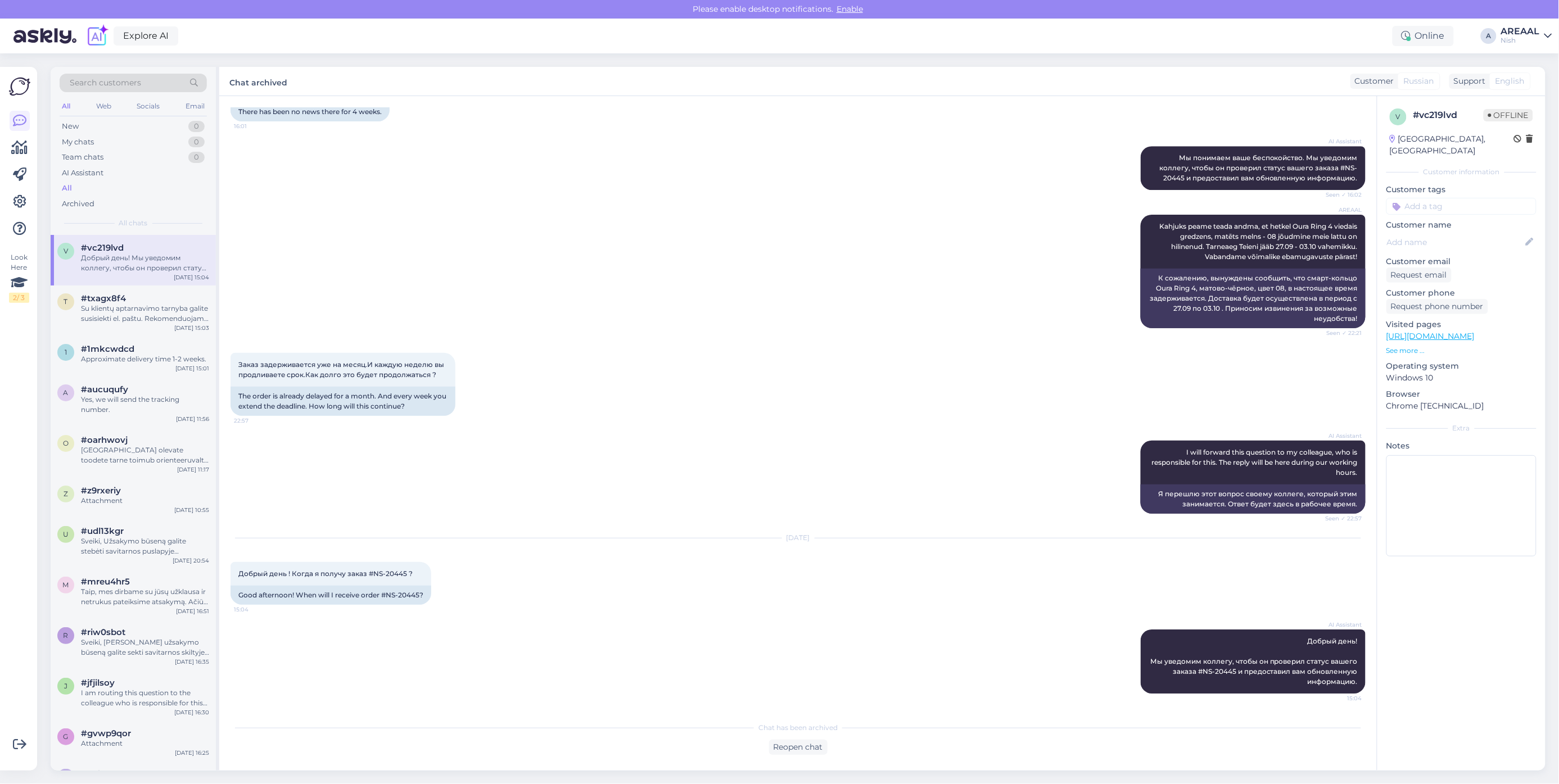
drag, startPoint x: 1541, startPoint y: 31, endPoint x: 1541, endPoint y: 45, distance: 14.0
click at [1541, 32] on link "AREAAL Nish" at bounding box center [1526, 36] width 51 height 18
click at [1543, 68] on div "Areaal Open" at bounding box center [1483, 62] width 138 height 24
click at [1540, 58] on button "Open" at bounding box center [1527, 62] width 31 height 18
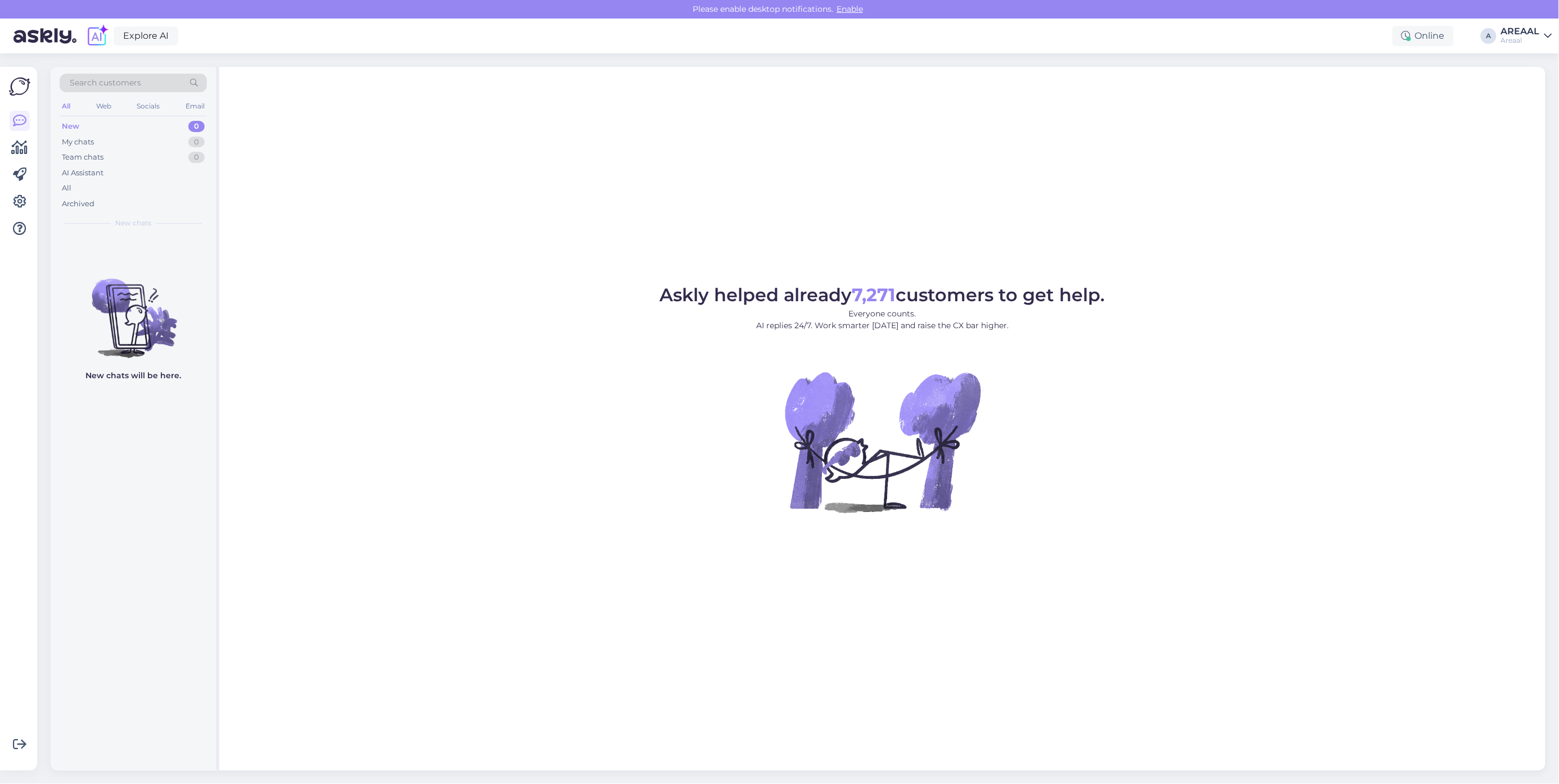
click at [51, 195] on div "Search customers All Web Socials Email New 0 My chats 0 Team chats 0 AI Assista…" at bounding box center [133, 150] width 165 height 168
click at [103, 189] on div "All" at bounding box center [133, 188] width 147 height 16
click at [100, 186] on div "All" at bounding box center [133, 188] width 147 height 16
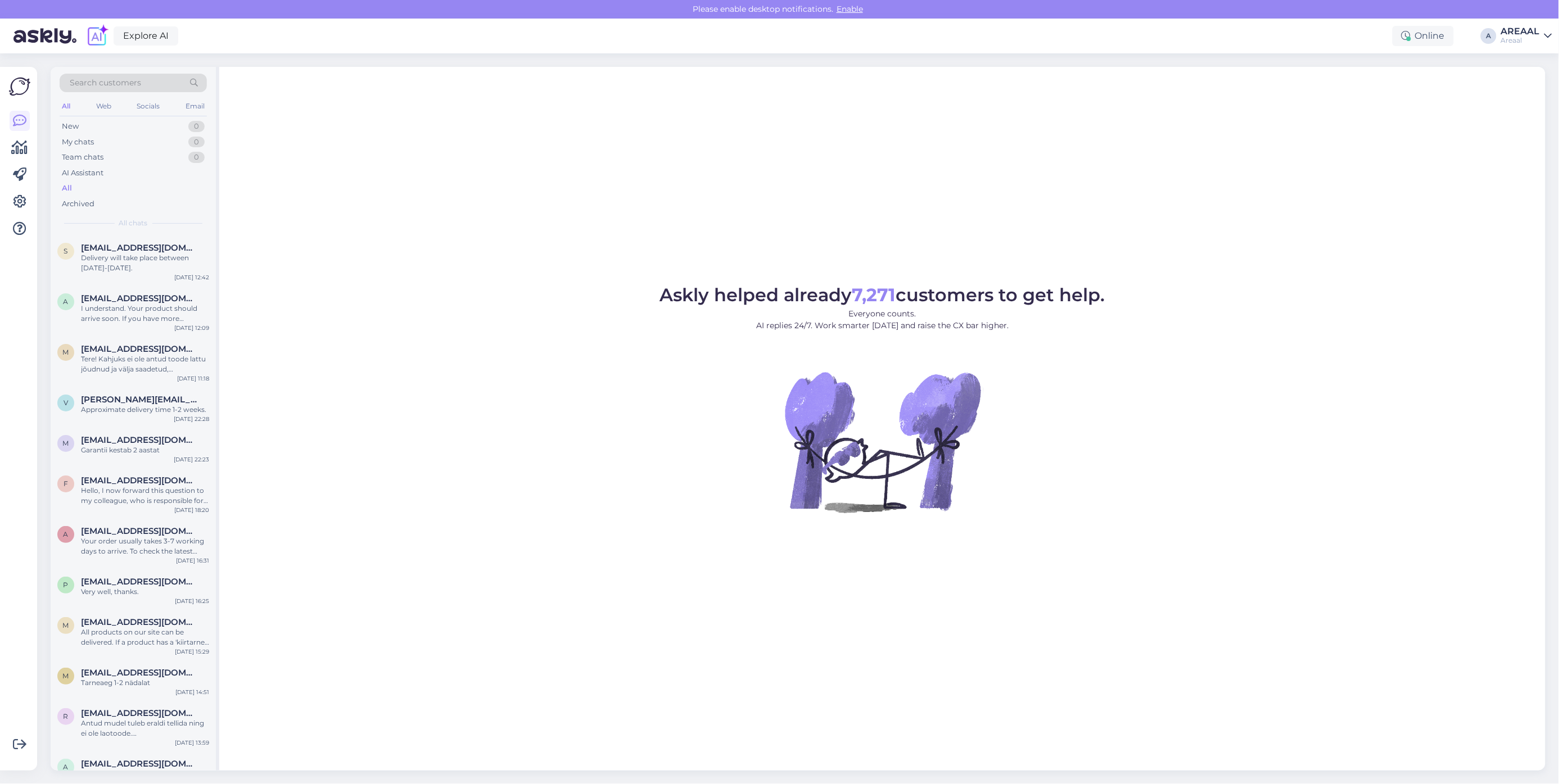
drag, startPoint x: 1542, startPoint y: 25, endPoint x: 1533, endPoint y: 35, distance: 13.5
click at [1540, 27] on div "Explore AI Online A AREAAL Areaal" at bounding box center [780, 36] width 1559 height 35
click at [1513, 28] on div "AREAAL" at bounding box center [1520, 31] width 39 height 9
click at [1528, 76] on div "Nish Open" at bounding box center [1483, 87] width 138 height 24
click at [1526, 85] on button "Open" at bounding box center [1527, 87] width 31 height 18
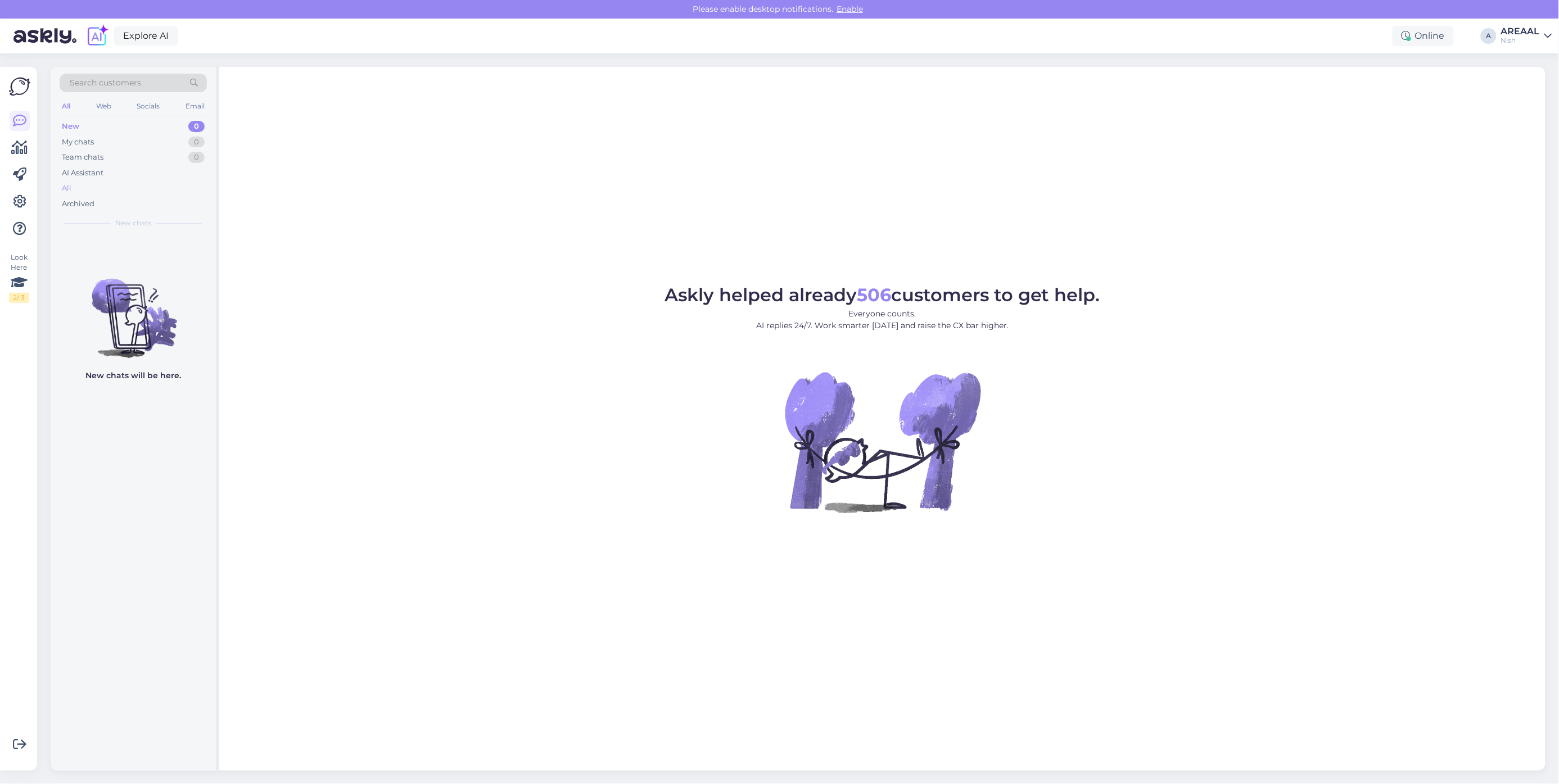
click at [124, 186] on div "All" at bounding box center [133, 188] width 147 height 16
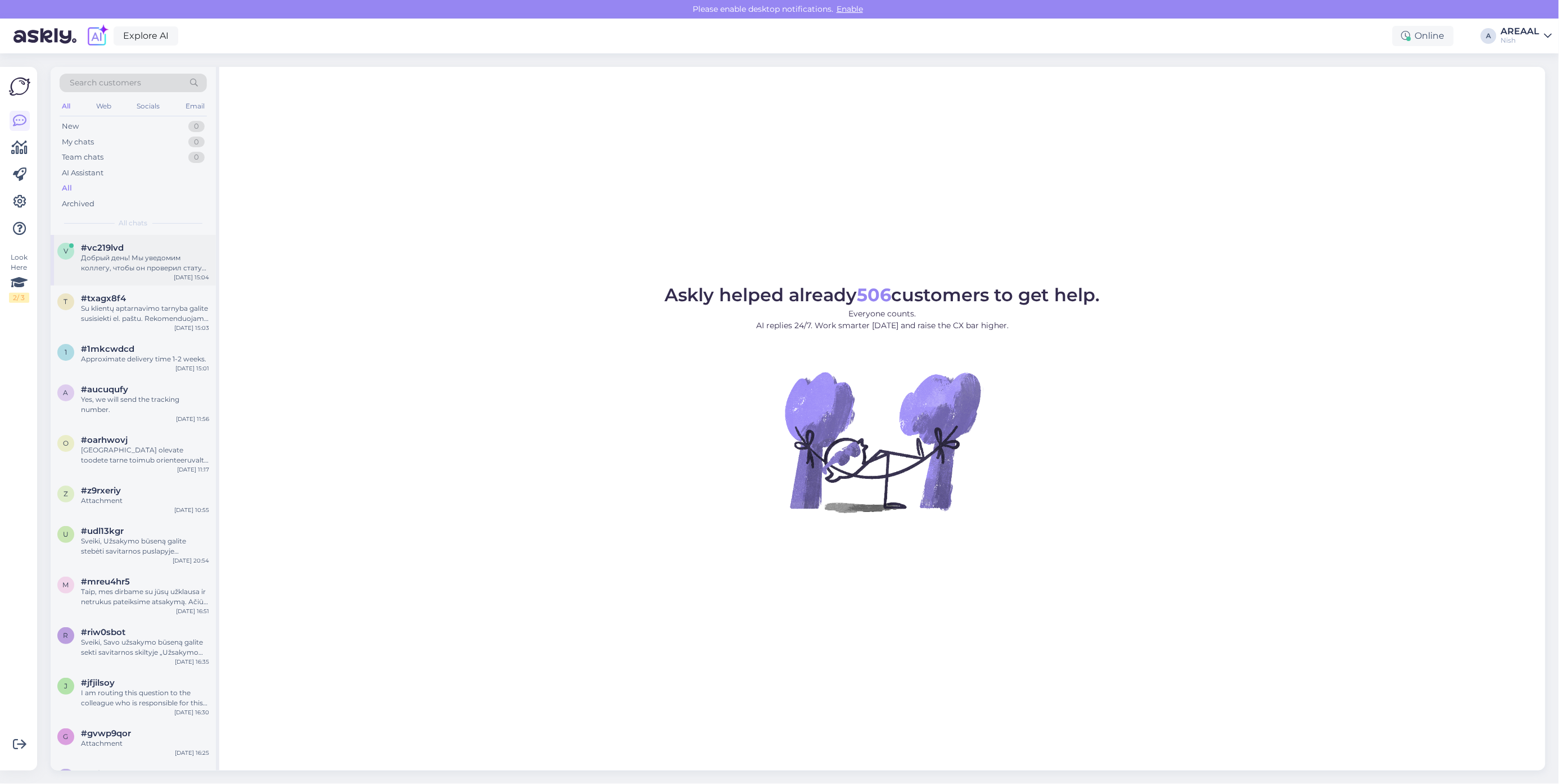
click at [103, 252] on span "#vc219lvd" at bounding box center [103, 248] width 43 height 10
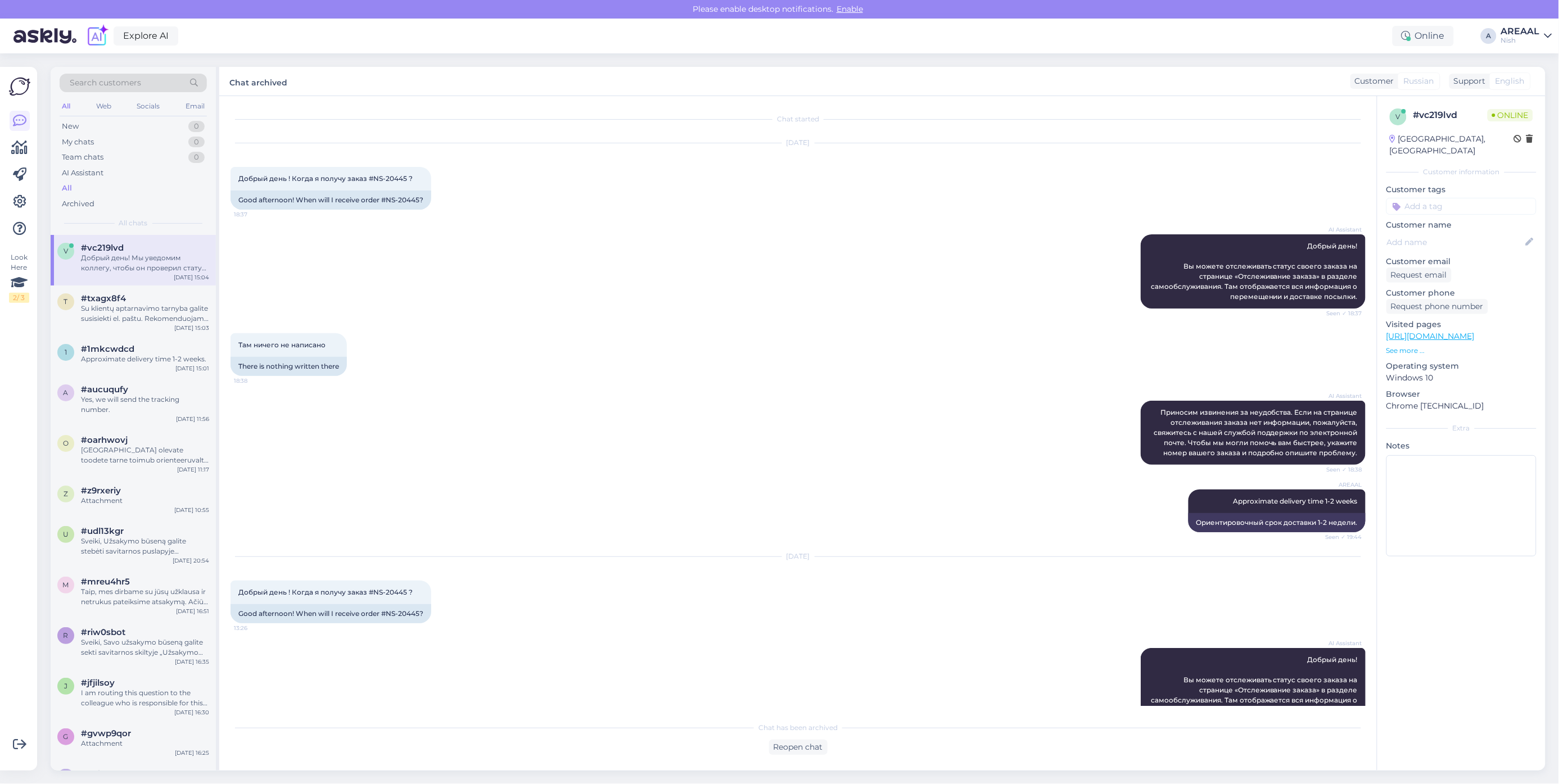
scroll to position [1649, 0]
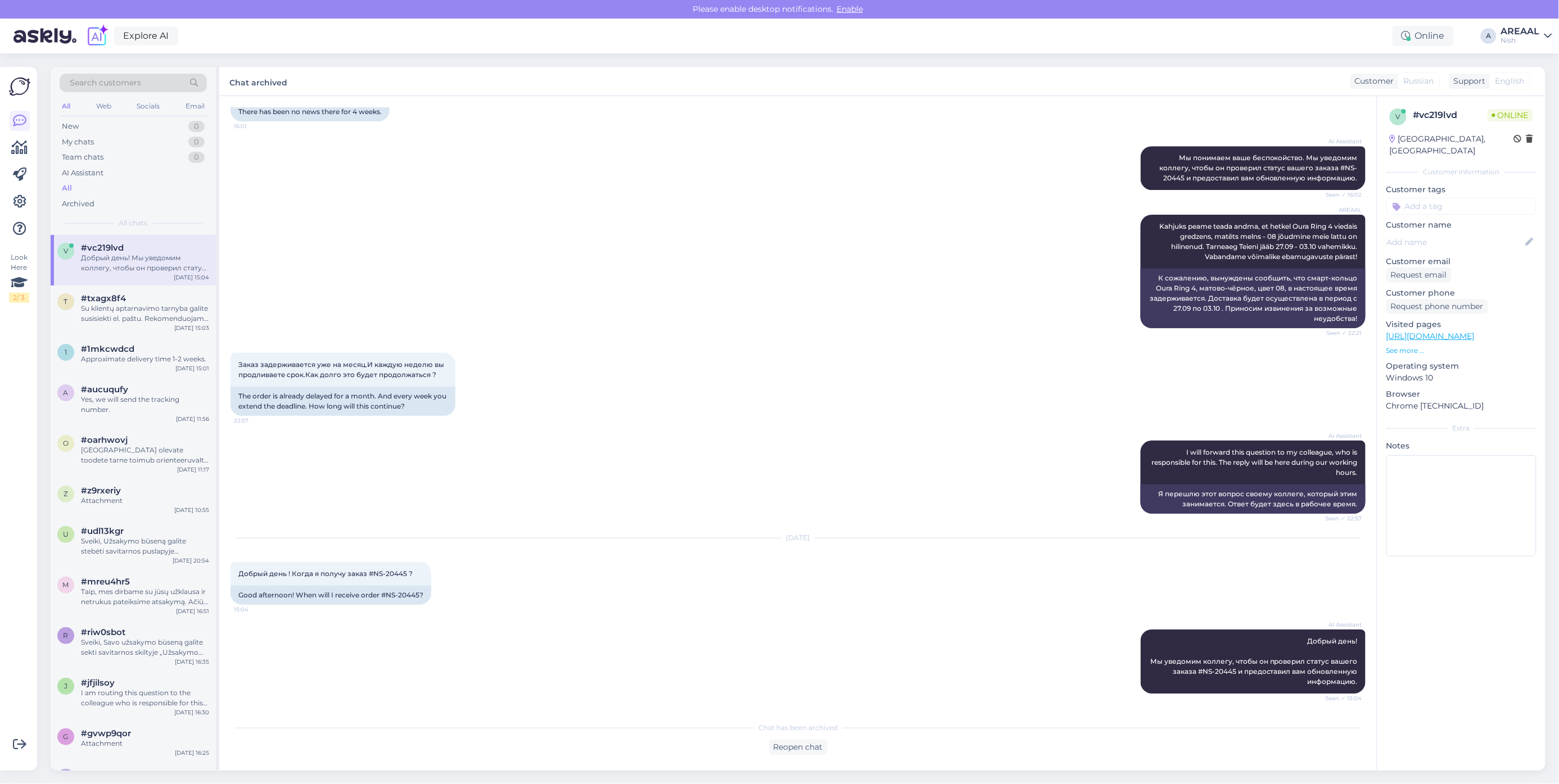
click at [1543, 36] on link "AREAAL Nish" at bounding box center [1526, 36] width 51 height 18
click at [1537, 62] on button "Open" at bounding box center [1527, 62] width 31 height 18
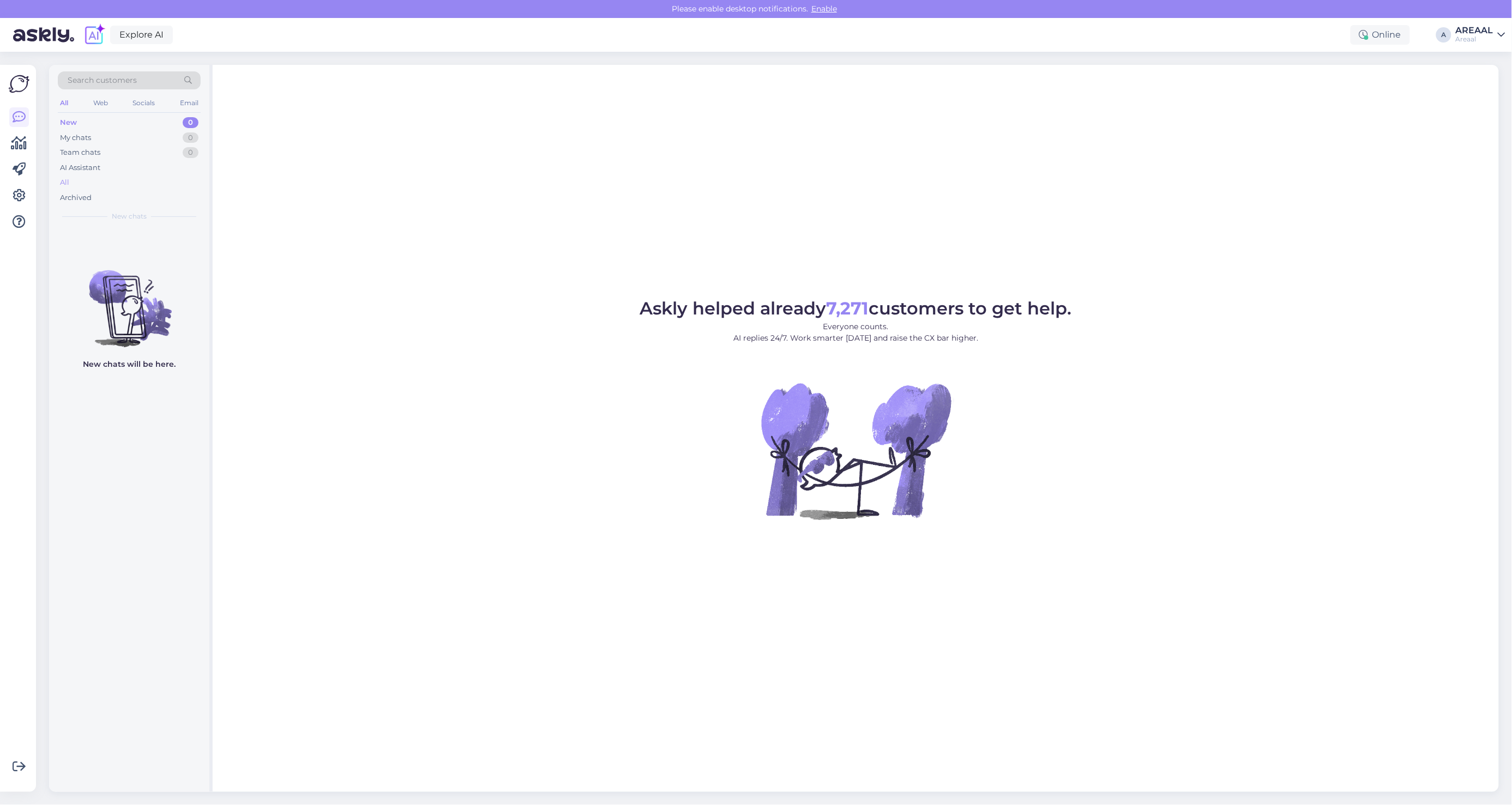
click at [94, 178] on div "All" at bounding box center [129, 183] width 143 height 15
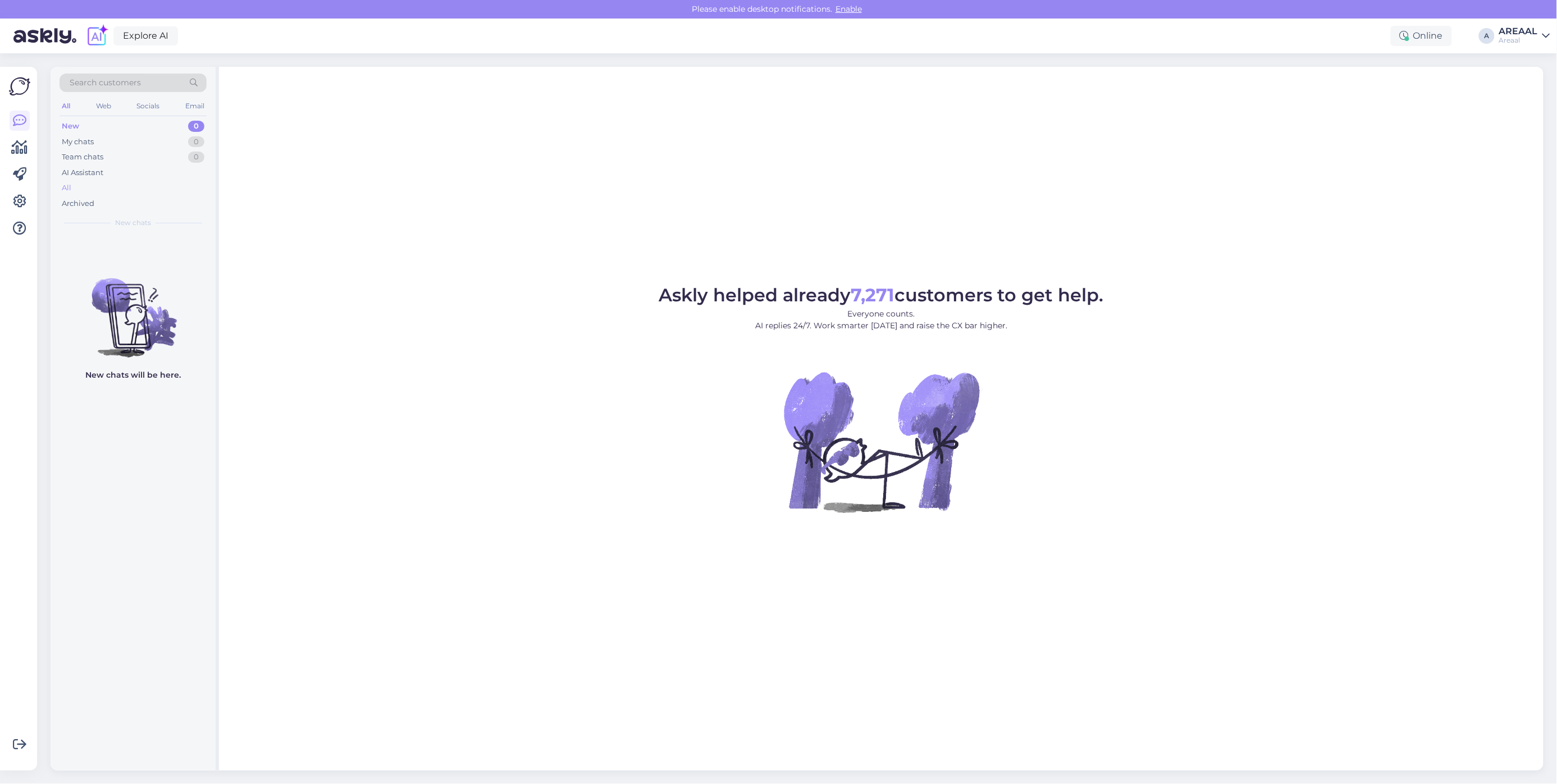
click at [96, 189] on div "All" at bounding box center [133, 188] width 147 height 16
click at [198, 185] on div "All" at bounding box center [133, 188] width 147 height 16
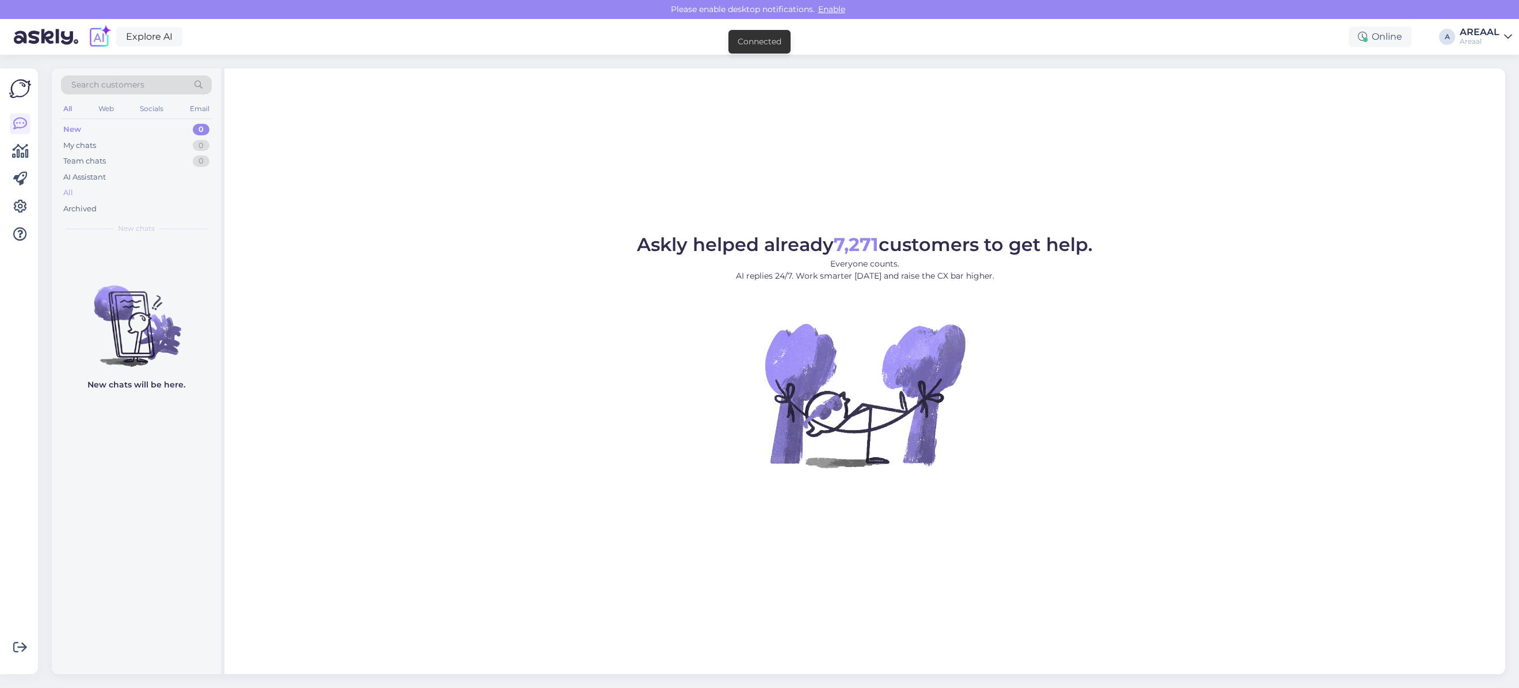
click at [131, 189] on div "All" at bounding box center [136, 193] width 151 height 16
